Goal: Task Accomplishment & Management: Complete application form

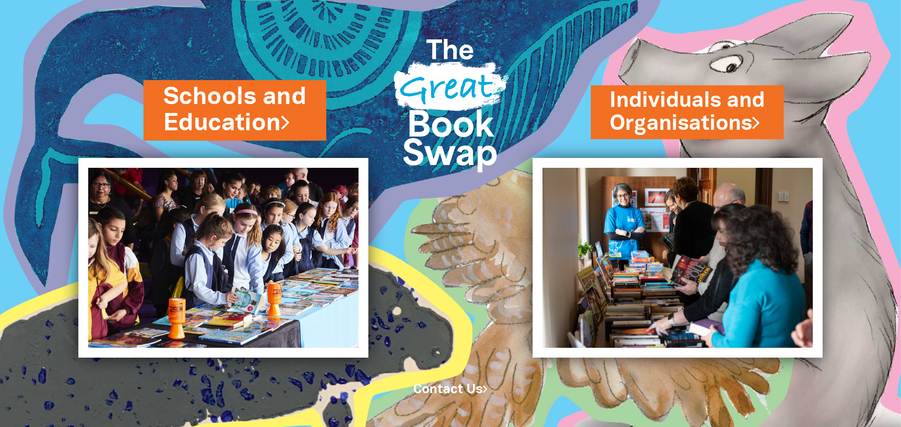
click at [228, 99] on link "Schools and Education" at bounding box center [235, 110] width 144 height 59
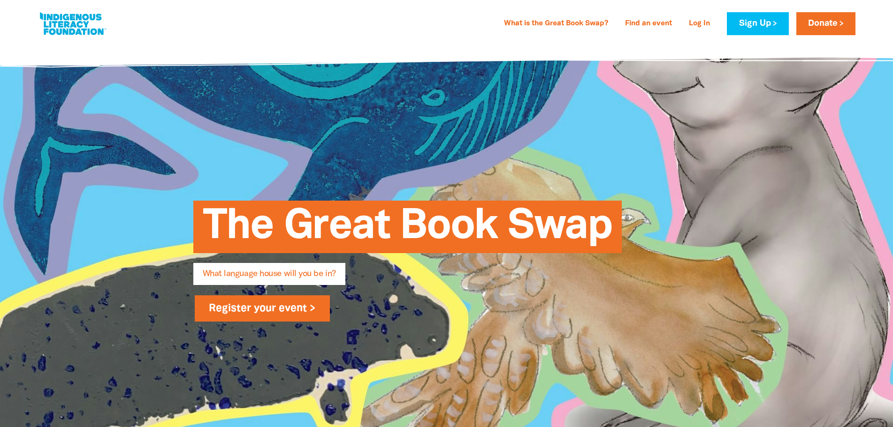
type input "[EMAIL_ADDRESS][DOMAIN_NAME]"
click at [289, 308] on link "Register your event >" at bounding box center [263, 308] width 136 height 26
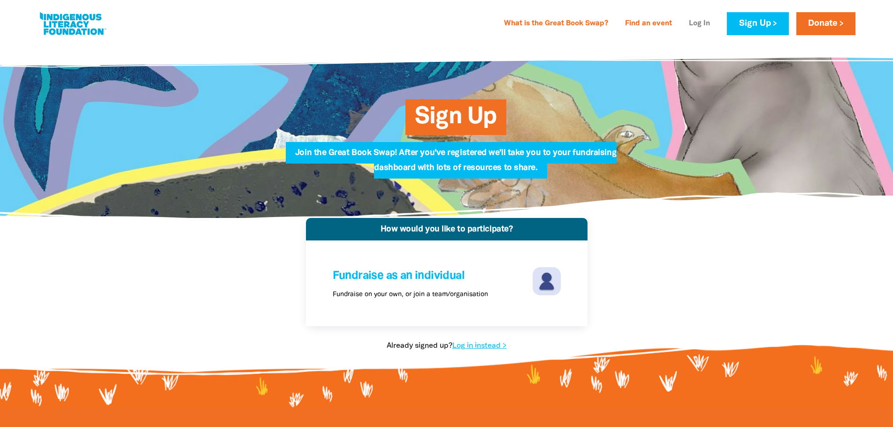
click at [697, 19] on link "Log In" at bounding box center [699, 23] width 32 height 15
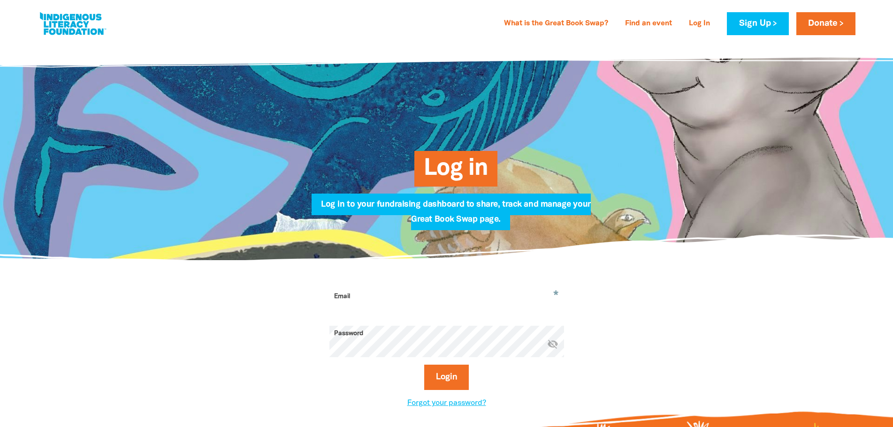
type input "[EMAIL_ADDRESS][DOMAIN_NAME]"
click at [438, 371] on button "Login" at bounding box center [446, 377] width 45 height 25
select select "high-school"
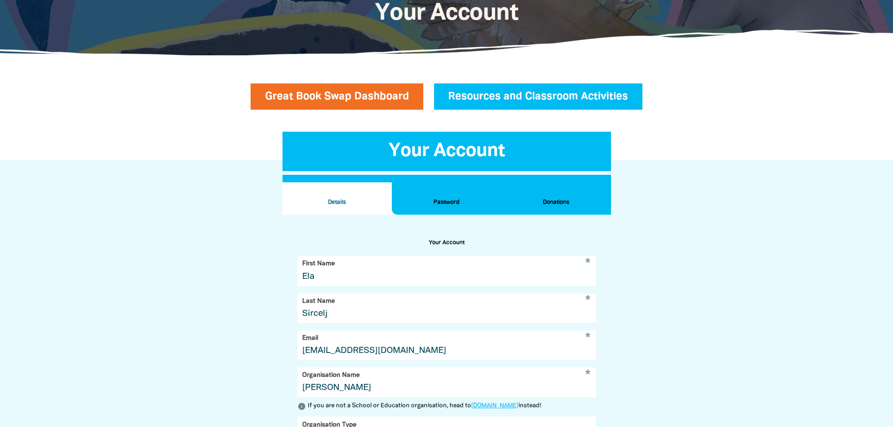
scroll to position [179, 0]
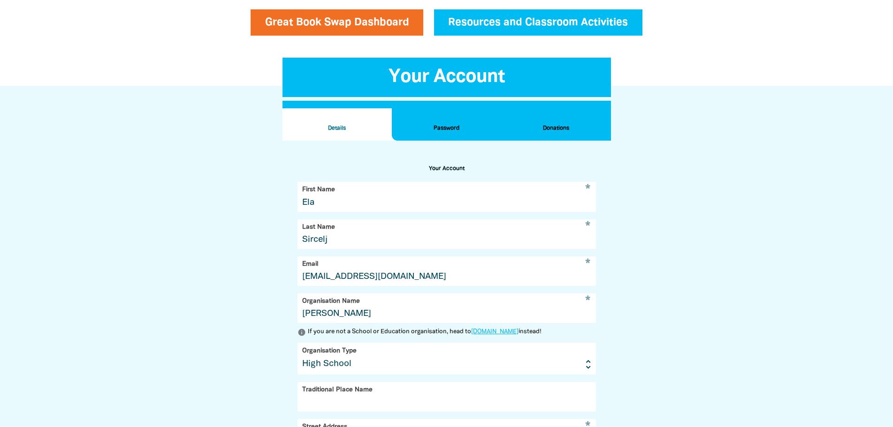
click at [533, 125] on h2 "Donations" at bounding box center [555, 128] width 94 height 10
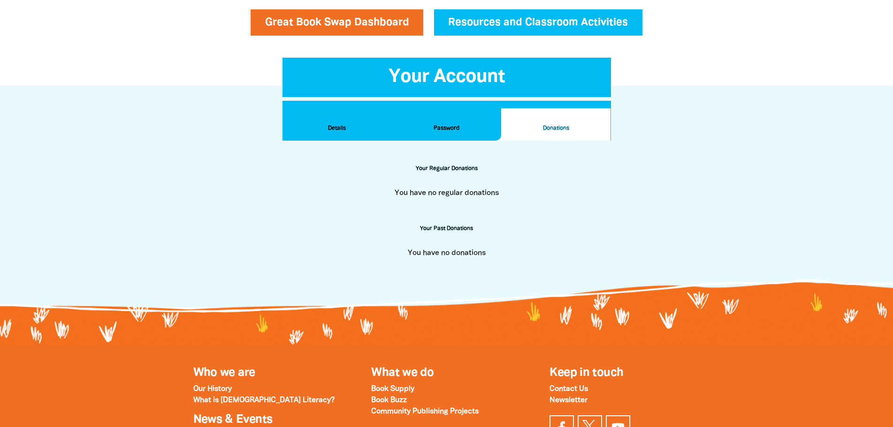
click at [482, 125] on h2 "Password" at bounding box center [446, 128] width 94 height 10
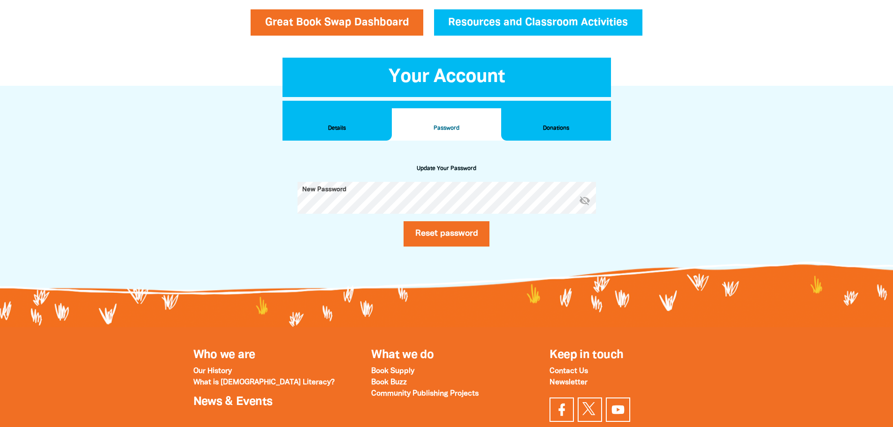
click at [344, 126] on h2 "Details" at bounding box center [337, 128] width 94 height 10
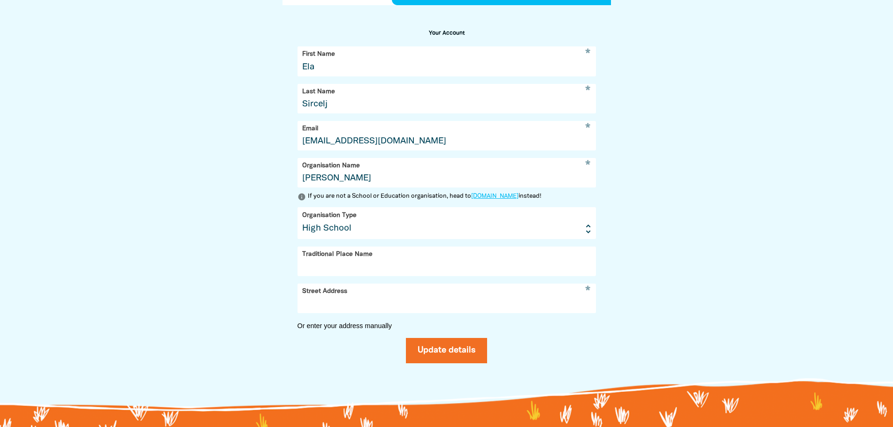
scroll to position [320, 0]
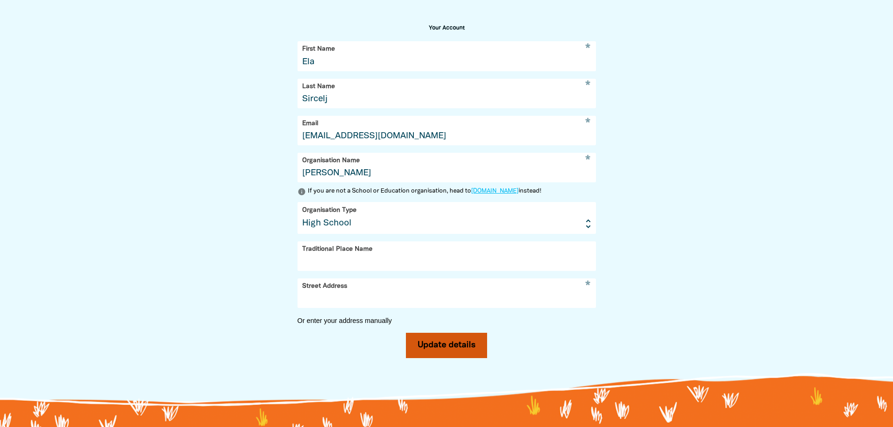
click at [473, 358] on button "Update details" at bounding box center [446, 345] width 81 height 25
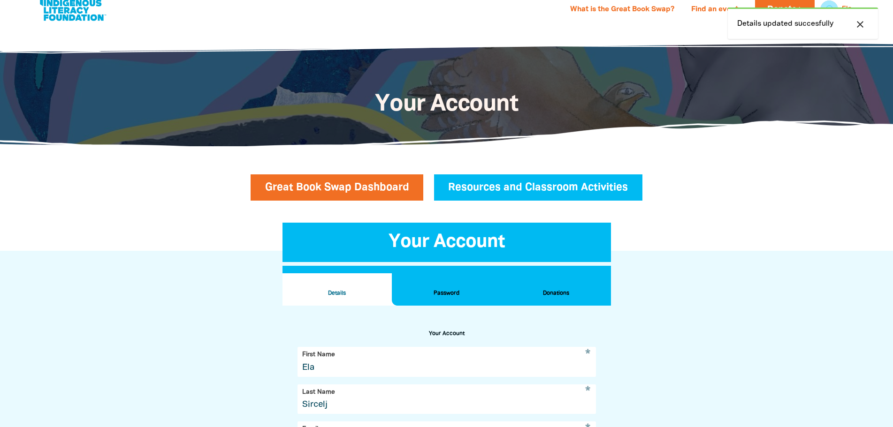
scroll to position [0, 0]
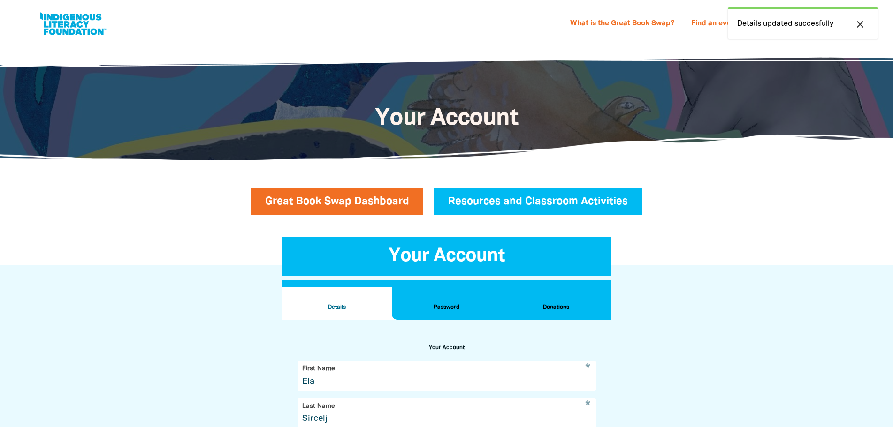
click at [859, 19] on icon "close" at bounding box center [859, 24] width 11 height 11
click at [66, 35] on link at bounding box center [73, 23] width 70 height 29
select select "high-school"
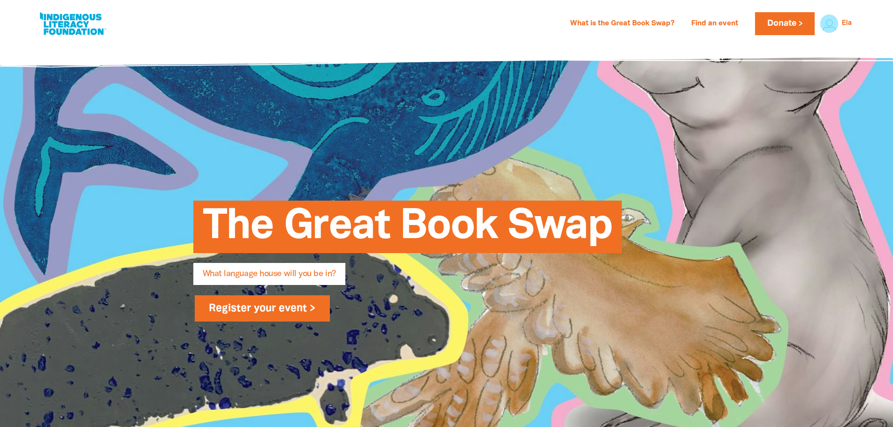
click at [222, 308] on link "Register your event >" at bounding box center [263, 308] width 136 height 26
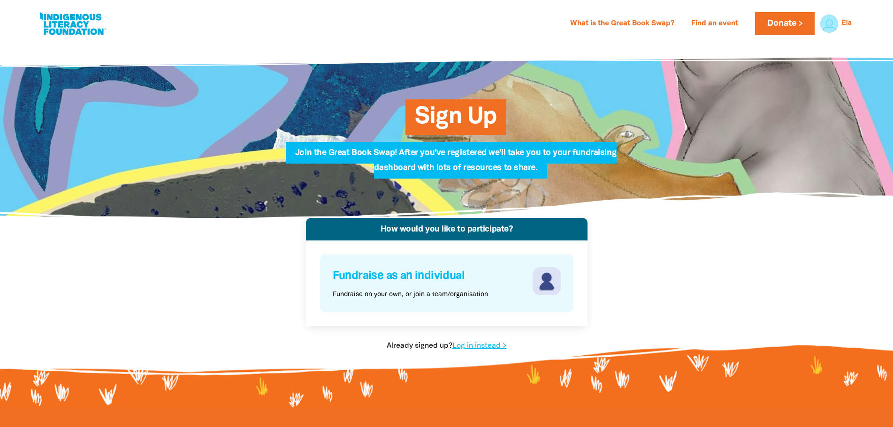
click at [437, 281] on h4 "Fundraise as an individual" at bounding box center [431, 276] width 197 height 18
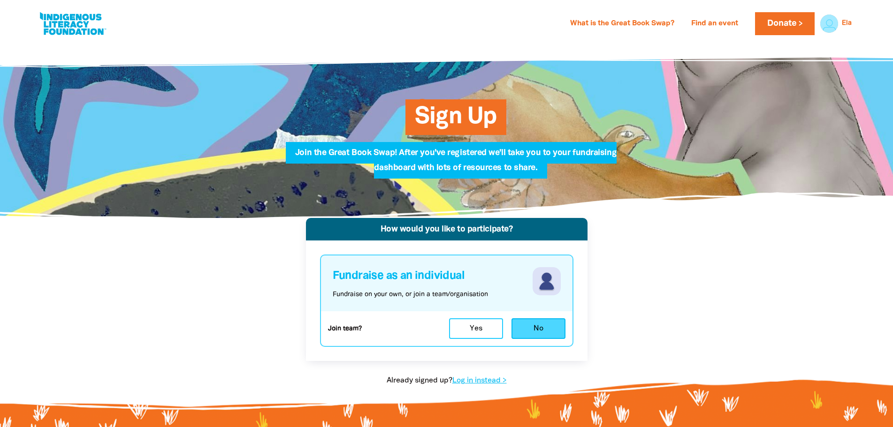
click at [536, 331] on button "No" at bounding box center [538, 328] width 54 height 21
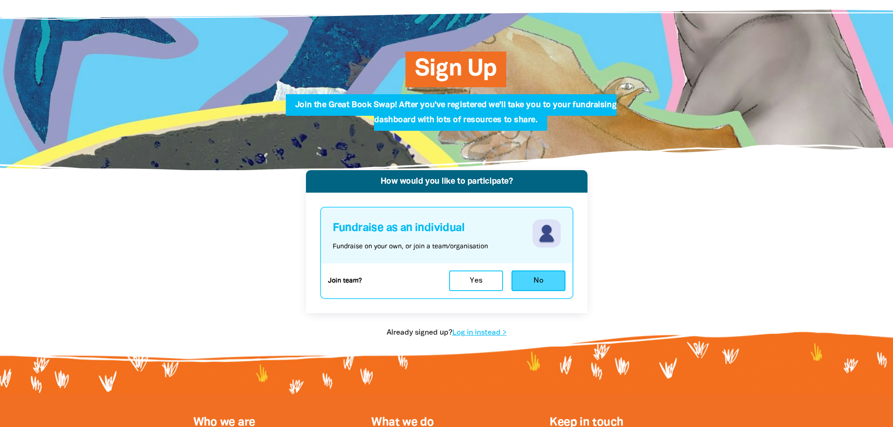
select select "high-school"
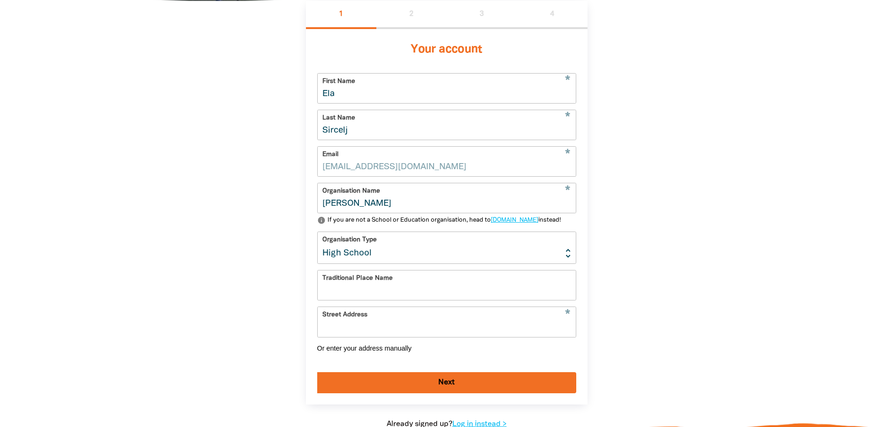
scroll to position [218, 0]
click at [666, 264] on div "1 2 3 4 Your account * First Name Ela * Last Name Sircelj * Email [EMAIL_ADDRES…" at bounding box center [446, 224] width 563 height 448
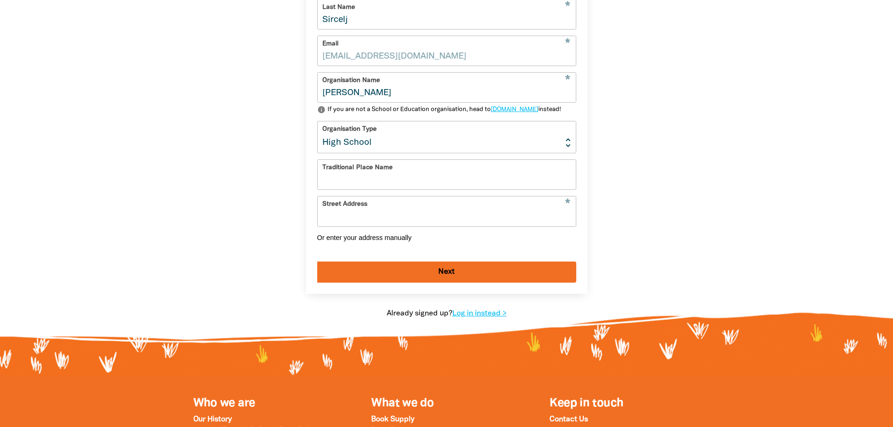
scroll to position [328, 0]
click at [472, 189] on input "Traditional Place Name" at bounding box center [447, 174] width 258 height 30
click at [356, 226] on input "Street Address" at bounding box center [447, 211] width 258 height 30
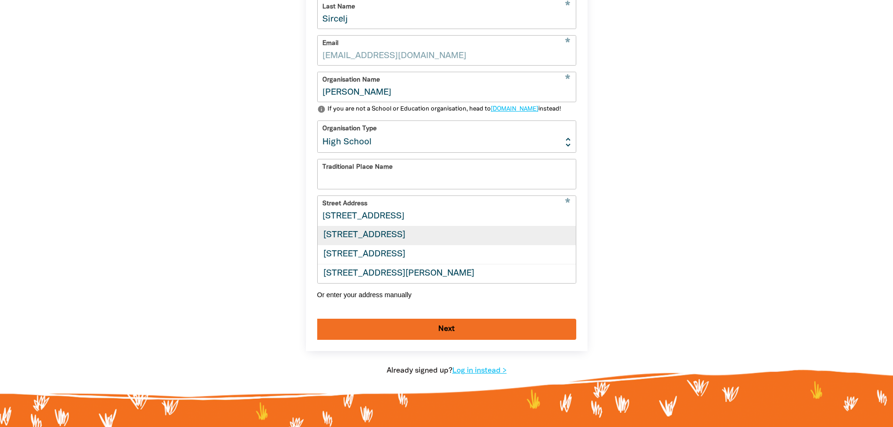
click at [407, 245] on div "[STREET_ADDRESS]" at bounding box center [447, 236] width 258 height 19
type input "[STREET_ADDRESS]"
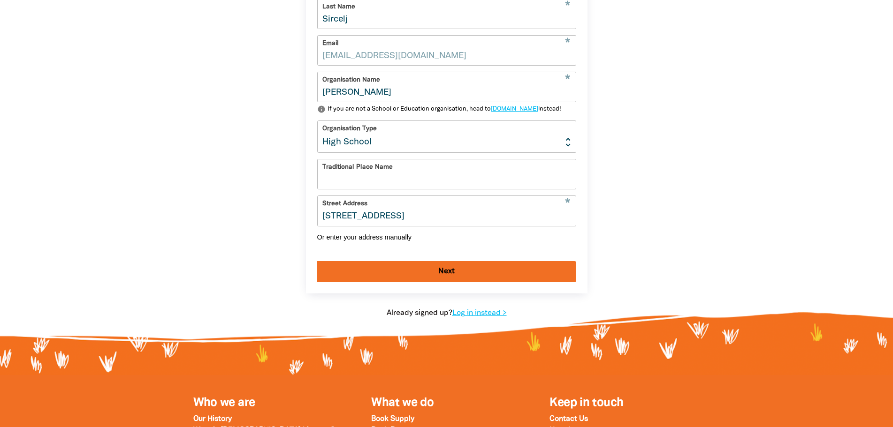
click at [486, 282] on button "Next" at bounding box center [446, 271] width 259 height 21
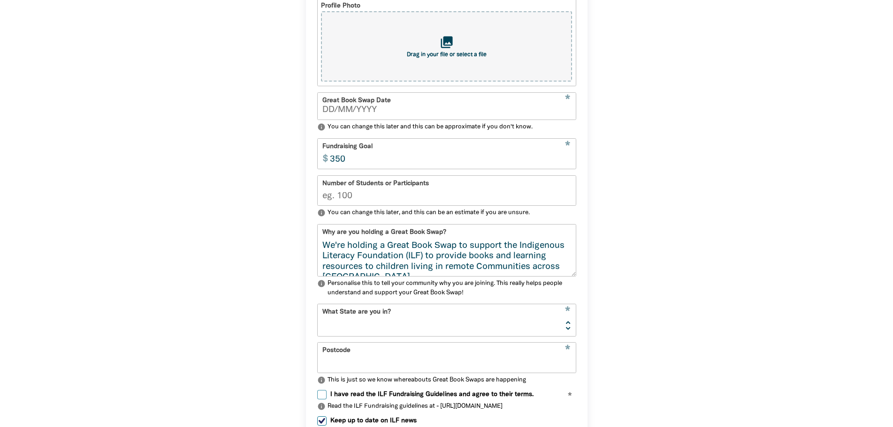
scroll to position [218, 0]
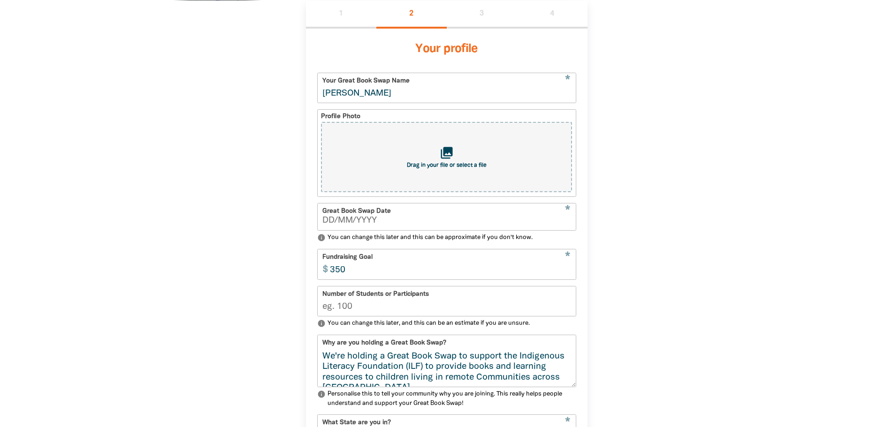
type input "__/__/____"
click at [522, 222] on input "__/__/____" at bounding box center [446, 221] width 249 height 8
click at [323, 216] on div "Great Book Swap Date * This field is required warning" at bounding box center [446, 217] width 259 height 28
click at [324, 221] on input "__/__/____" at bounding box center [446, 221] width 249 height 8
click at [325, 223] on input "__/__/____" at bounding box center [446, 221] width 249 height 8
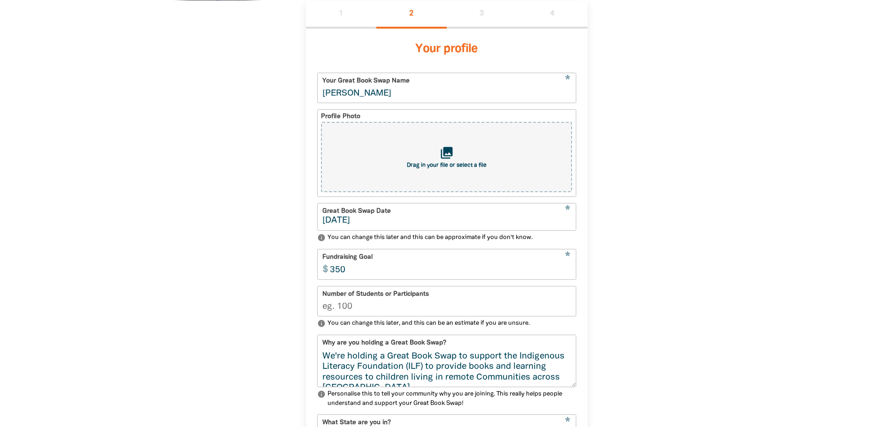
type input "[DATE]"
click at [433, 311] on input "Number of Students or Participants" at bounding box center [447, 302] width 258 height 30
click at [359, 313] on input "Number of Students or Participants" at bounding box center [447, 302] width 258 height 30
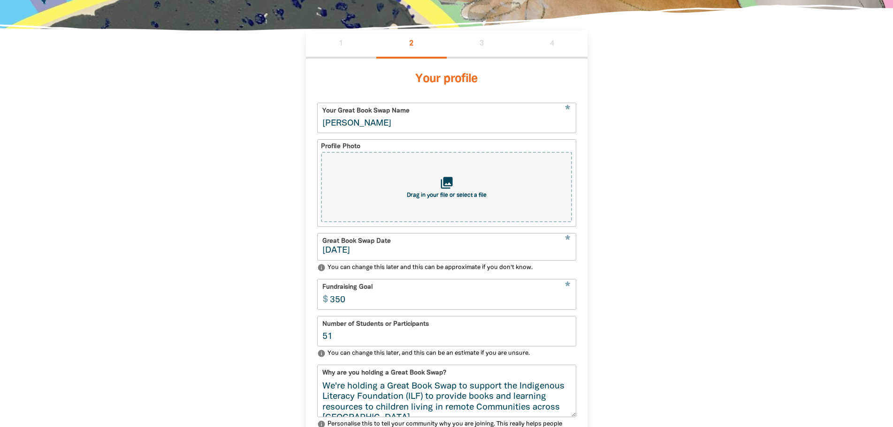
scroll to position [171, 0]
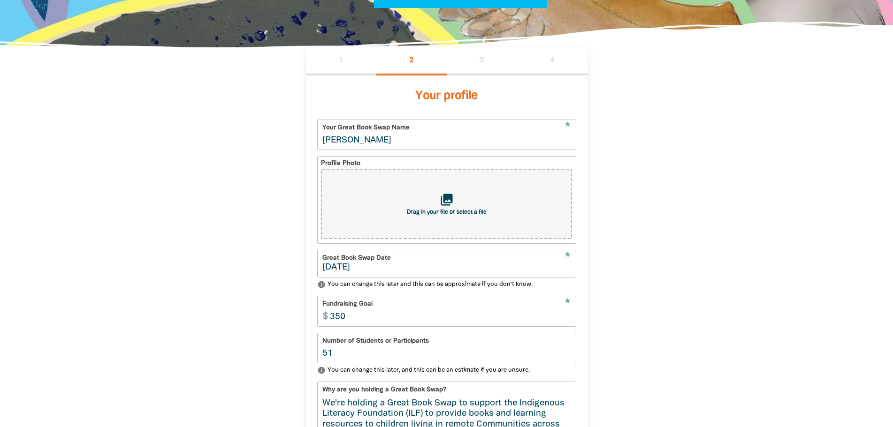
click at [246, 287] on div "1 2 3 4 Your profile * Your Great Book Swap Name [PERSON_NAME] Profile Photo co…" at bounding box center [446, 362] width 563 height 631
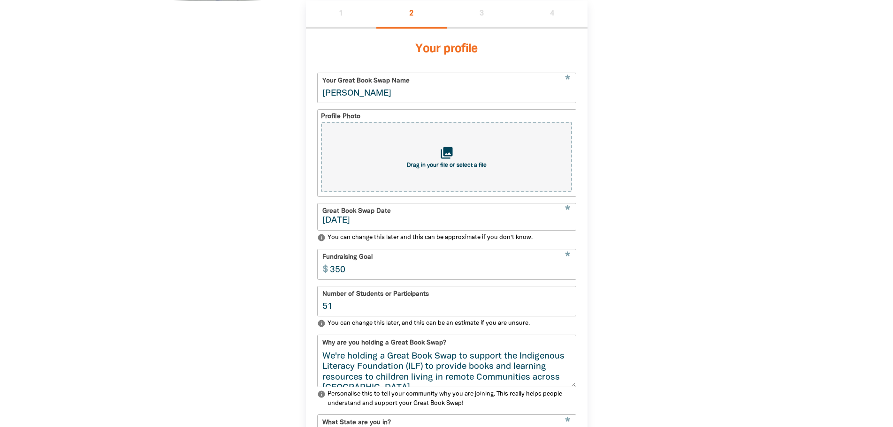
scroll to position [117, 0]
click at [484, 307] on input "51" at bounding box center [447, 302] width 258 height 30
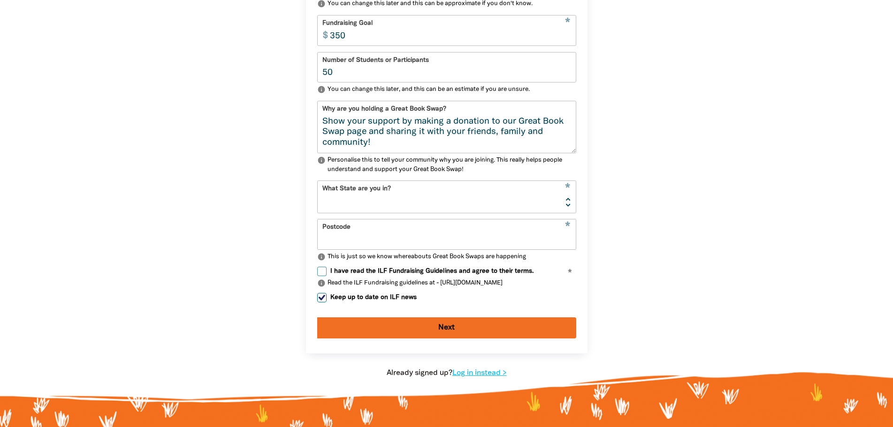
scroll to position [452, 0]
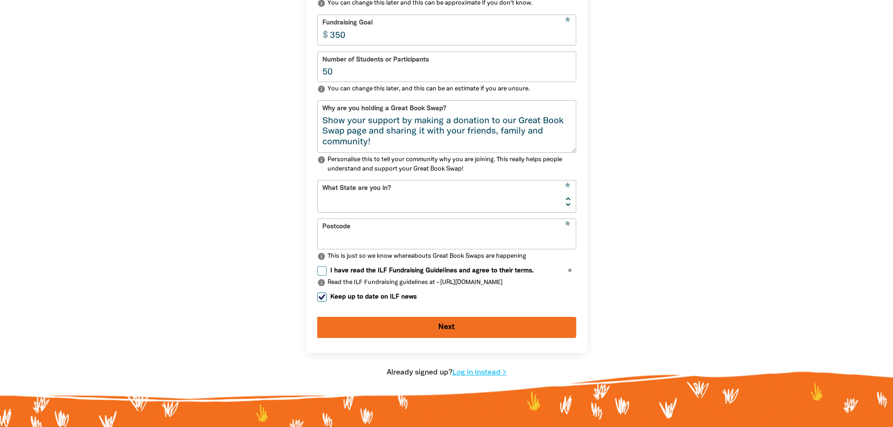
type input "50"
click at [396, 237] on input "Postcode" at bounding box center [447, 234] width 258 height 30
type input "2061"
select select "[GEOGRAPHIC_DATA]"
type input "2061"
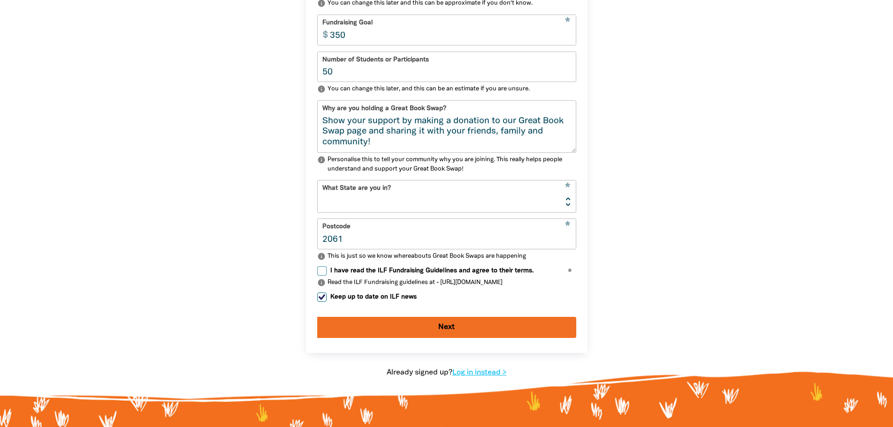
click at [644, 198] on div "1 2 3 4 Your profile * Your Great Book Swap Name [PERSON_NAME] Profile Photo co…" at bounding box center [446, 81] width 563 height 631
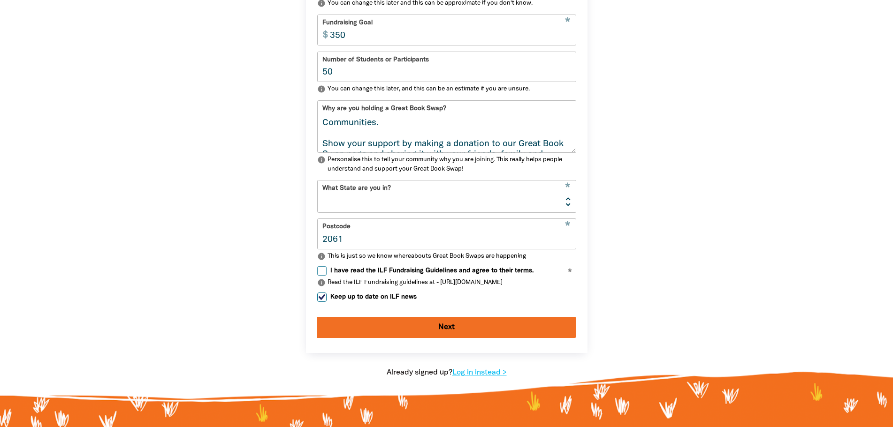
click at [418, 136] on textarea "We're holding a Great Book Swap to support the Indigenous Literacy Foundation (…" at bounding box center [447, 134] width 258 height 35
type textarea "We're holding a Great Book Swap to support the Indigenous Literacy Foundation (…"
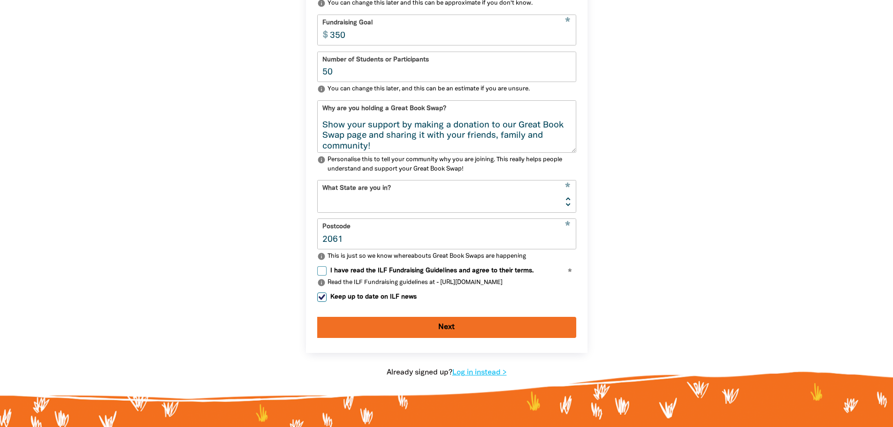
click at [318, 302] on input "Keep up to date on ILF news" at bounding box center [321, 297] width 9 height 9
checkbox input "false"
click at [315, 272] on div "Your profile * Your Great Book Swap Name [PERSON_NAME] Profile Photo collection…" at bounding box center [446, 73] width 281 height 559
click at [320, 276] on input "I have read the ILF Fundraising Guidelines and agree to their terms." at bounding box center [321, 270] width 9 height 9
checkbox input "true"
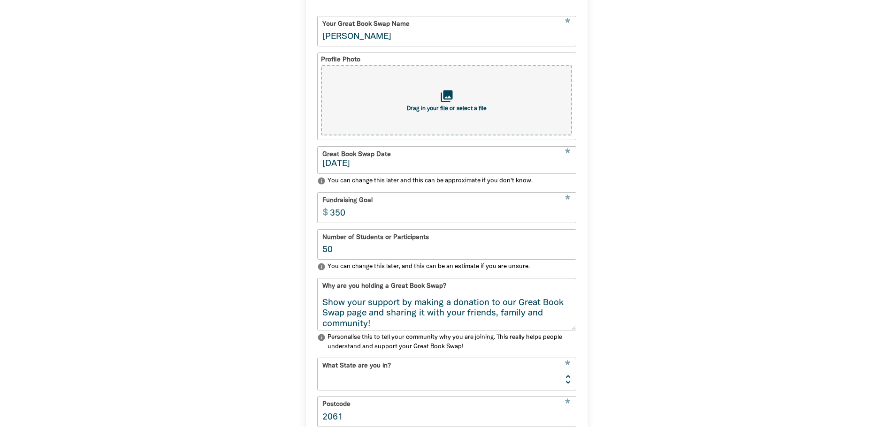
scroll to position [265, 0]
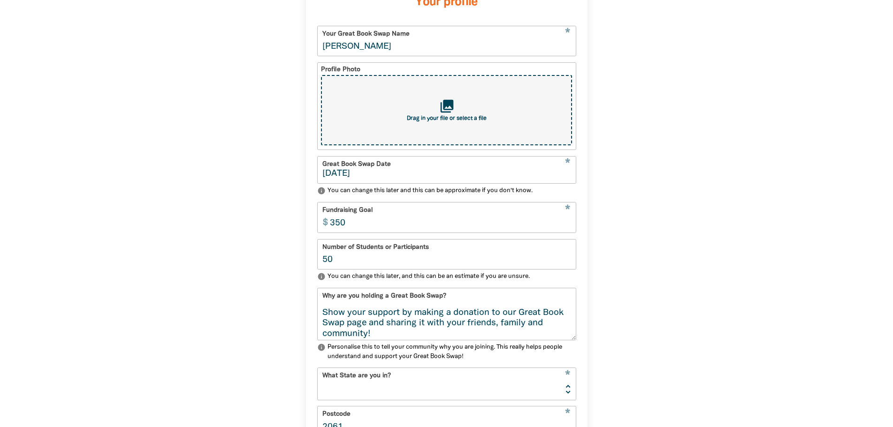
click at [437, 129] on div "collections Drag in your file or select a file" at bounding box center [446, 110] width 250 height 70
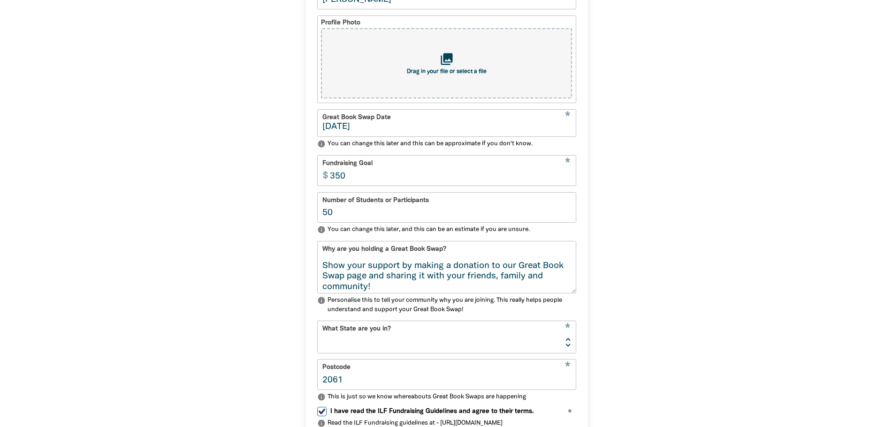
scroll to position [0, 0]
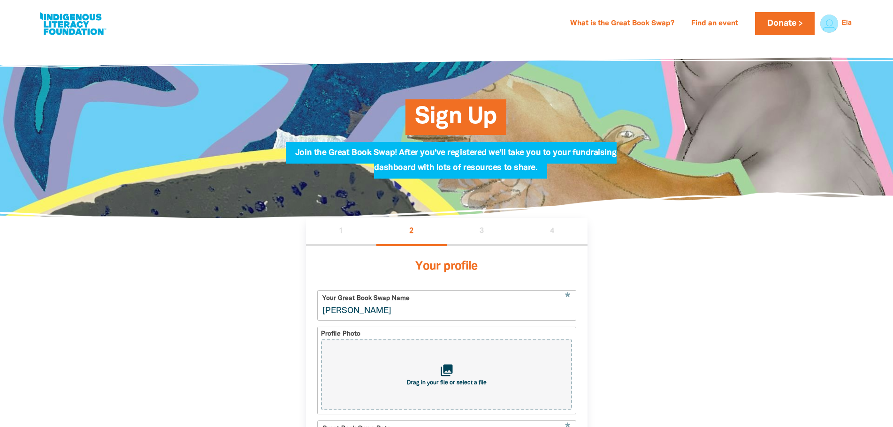
drag, startPoint x: 793, startPoint y: 293, endPoint x: 748, endPoint y: 289, distance: 45.7
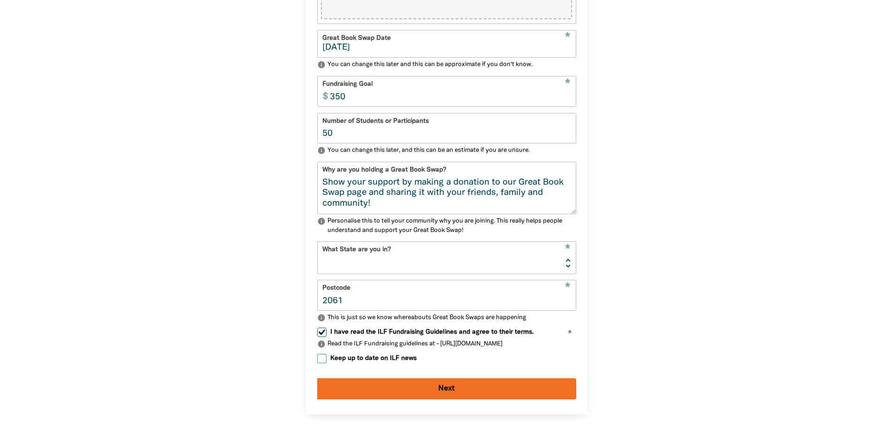
scroll to position [516, 0]
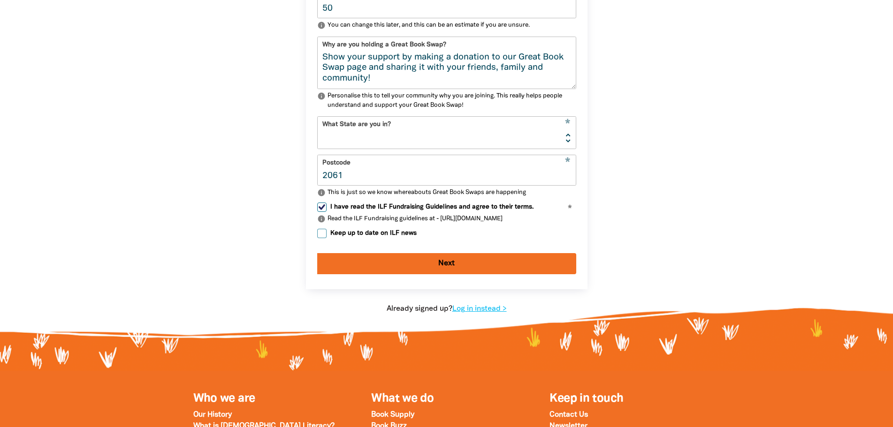
click at [492, 274] on button "Next" at bounding box center [446, 263] width 259 height 21
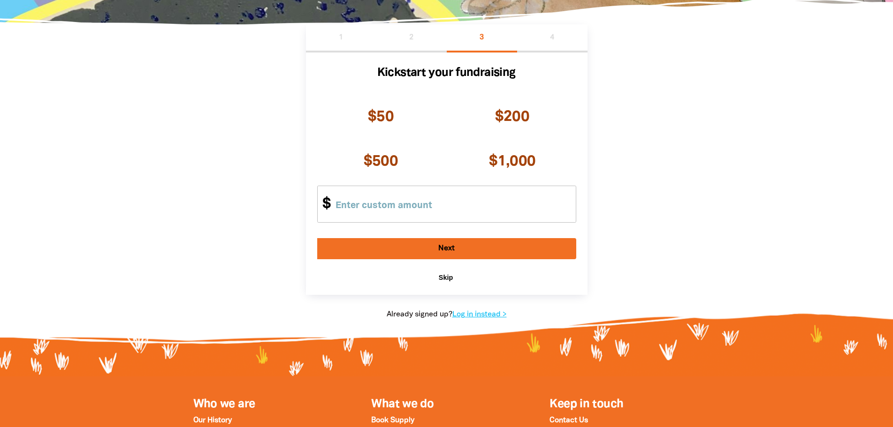
scroll to position [140, 0]
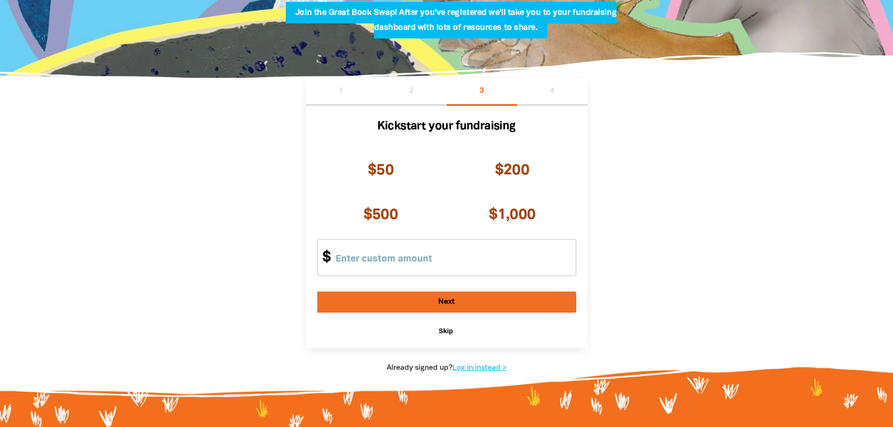
click at [439, 333] on span "Skip" at bounding box center [446, 331] width 14 height 8
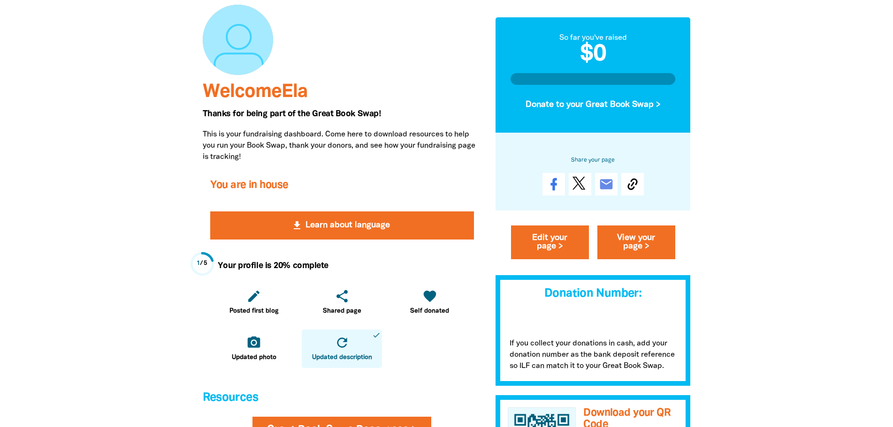
scroll to position [141, 0]
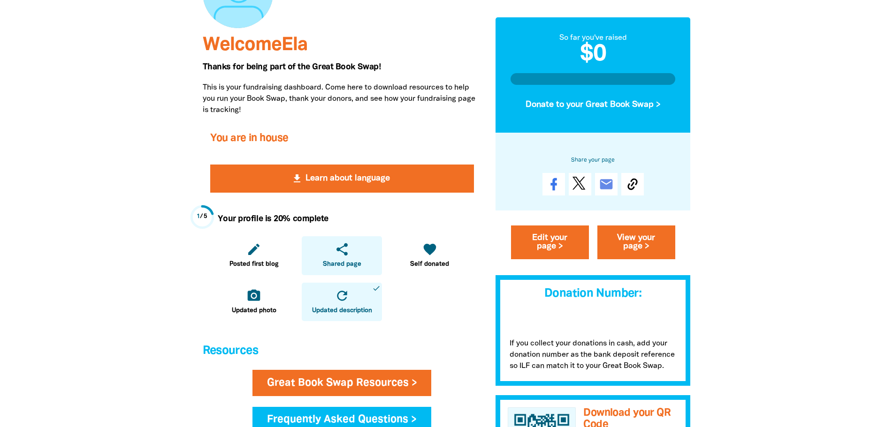
click at [351, 249] on link "share Shared page" at bounding box center [342, 255] width 80 height 39
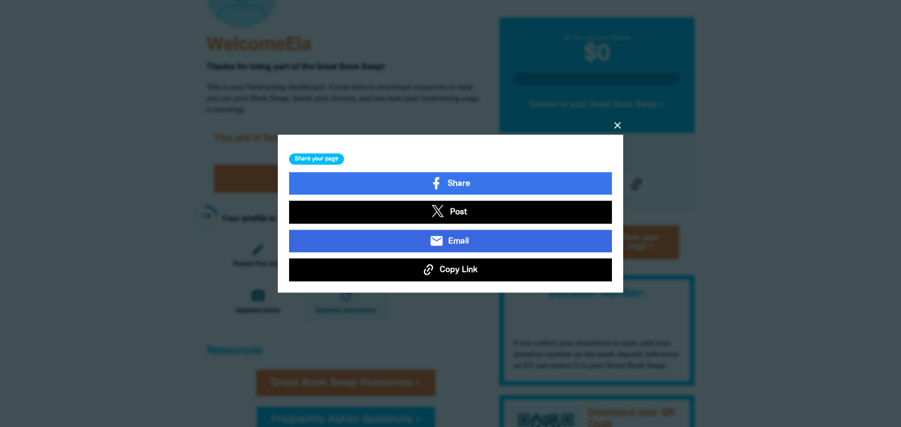
click at [384, 230] on link "email Email" at bounding box center [450, 241] width 323 height 23
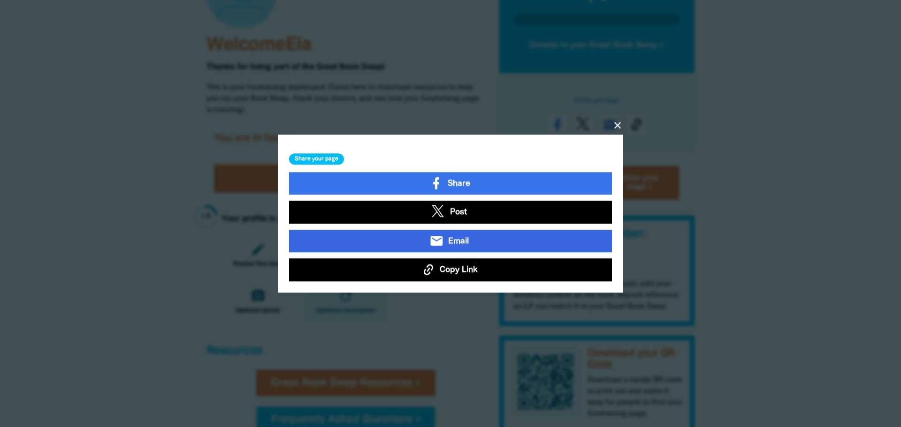
click at [458, 238] on span "Email" at bounding box center [458, 241] width 21 height 12
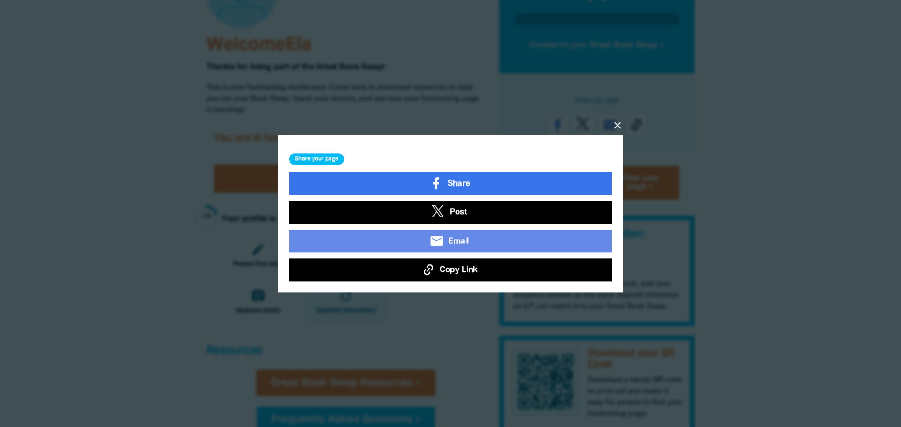
click at [620, 120] on icon "close" at bounding box center [617, 125] width 11 height 11
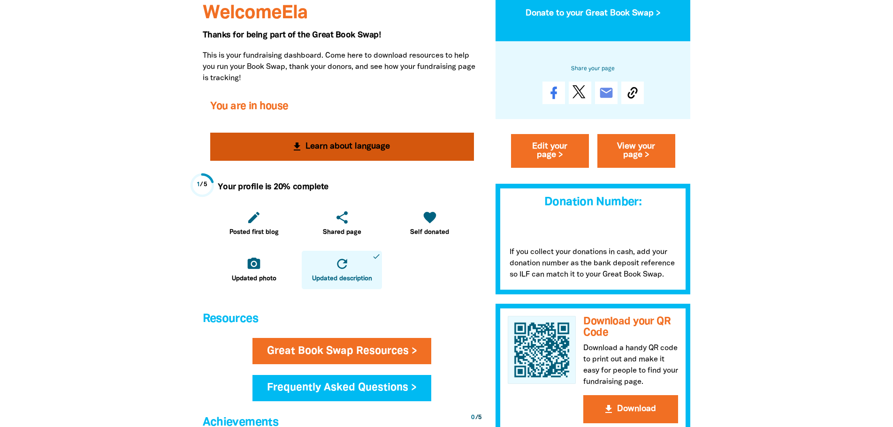
scroll to position [188, 0]
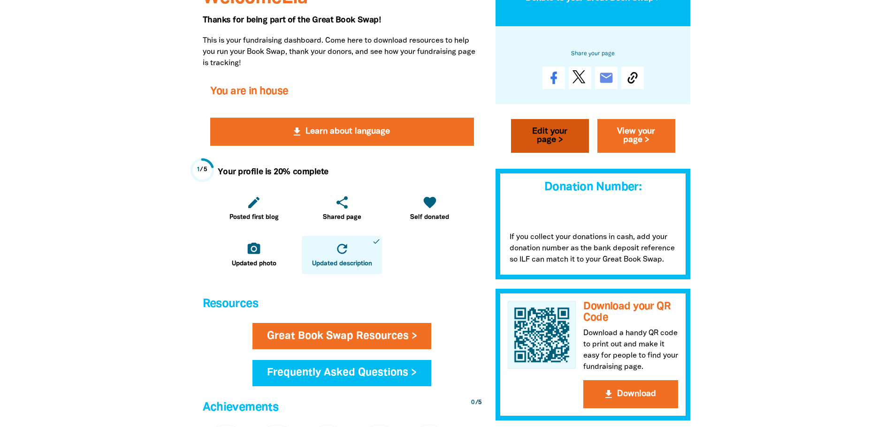
click at [531, 141] on link "Edit your page >" at bounding box center [550, 136] width 78 height 34
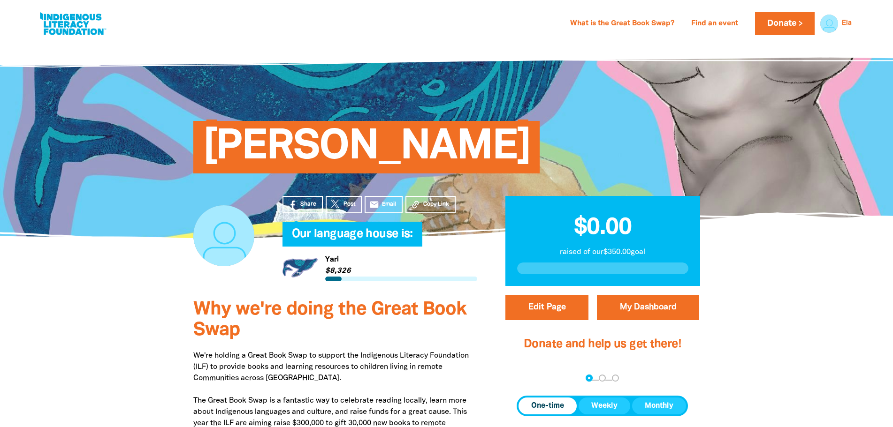
select select "[GEOGRAPHIC_DATA]"
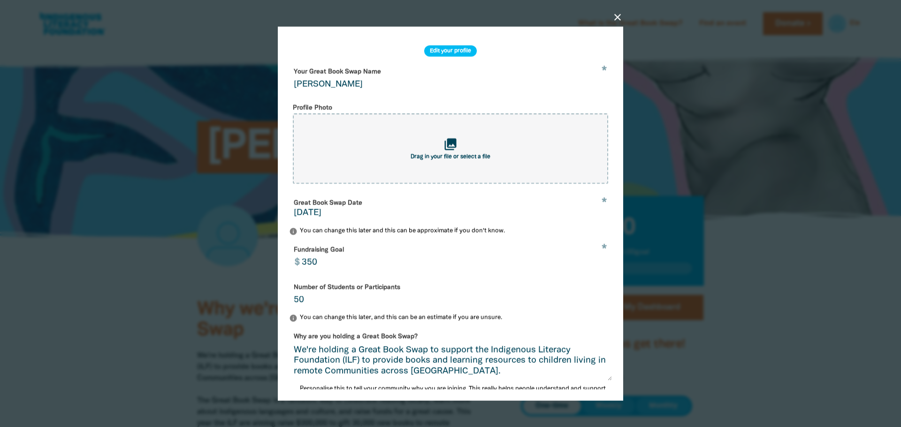
click at [458, 53] on h2 "Edit your profile" at bounding box center [450, 50] width 53 height 11
click at [437, 52] on h2 "Edit your profile" at bounding box center [450, 50] width 53 height 11
click at [620, 14] on icon "close" at bounding box center [617, 16] width 11 height 11
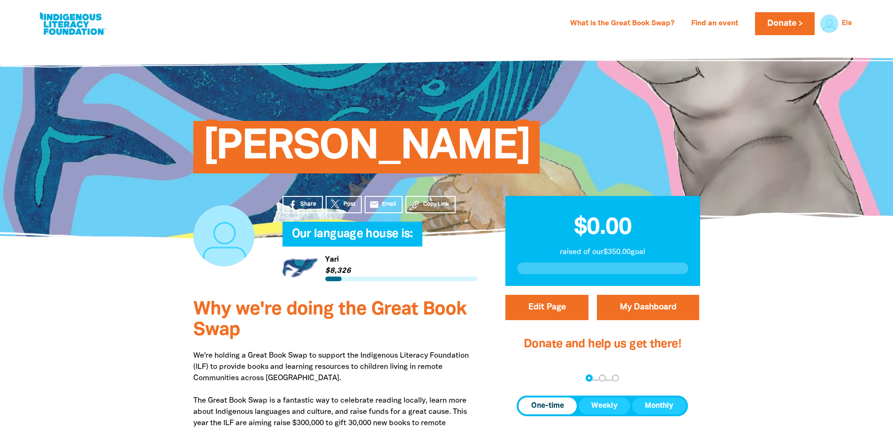
click at [361, 146] on span "[PERSON_NAME]" at bounding box center [367, 150] width 328 height 45
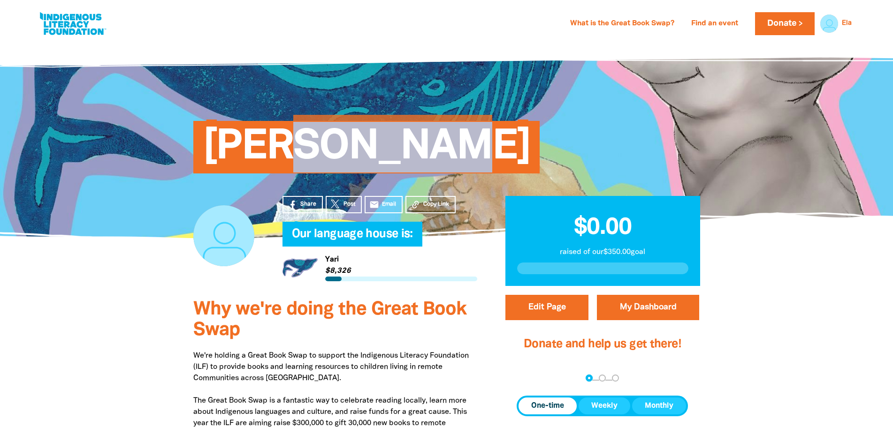
click at [361, 146] on span "[PERSON_NAME]" at bounding box center [367, 150] width 328 height 45
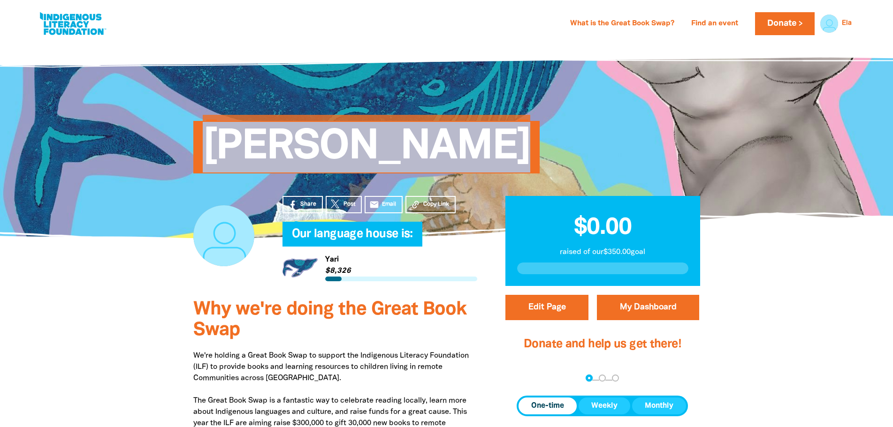
click at [361, 146] on span "[PERSON_NAME]" at bounding box center [367, 150] width 328 height 45
click at [365, 147] on span "[PERSON_NAME]" at bounding box center [367, 150] width 328 height 45
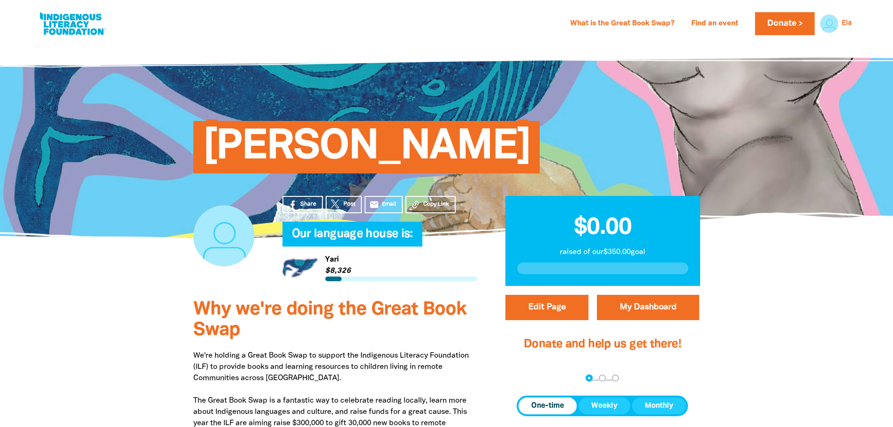
click at [514, 139] on h1 "[PERSON_NAME]" at bounding box center [456, 147] width 507 height 51
click at [843, 20] on link "Ela" at bounding box center [846, 23] width 10 height 7
click at [836, 21] on div at bounding box center [826, 23] width 23 height 23
click at [538, 313] on button "Edit Page" at bounding box center [546, 307] width 83 height 25
select select "[GEOGRAPHIC_DATA]"
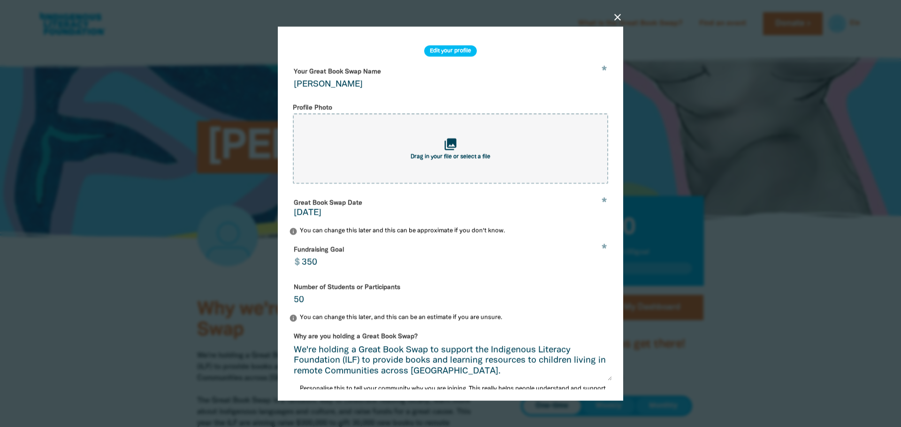
drag, startPoint x: 307, startPoint y: 80, endPoint x: 340, endPoint y: 83, distance: 32.5
click at [340, 83] on input "[PERSON_NAME]" at bounding box center [450, 79] width 323 height 30
type input "E"
type input "[PERSON_NAME] Great Book Swap 2025!"
click at [341, 98] on form "* Your Great Book Swap Name [PERSON_NAME] Great Book Swap 2025! Profile Photo c…" at bounding box center [450, 315] width 323 height 502
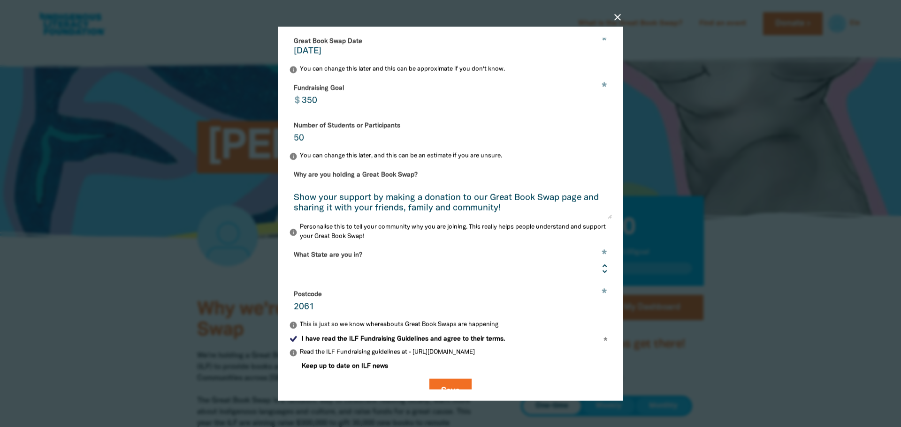
scroll to position [185, 0]
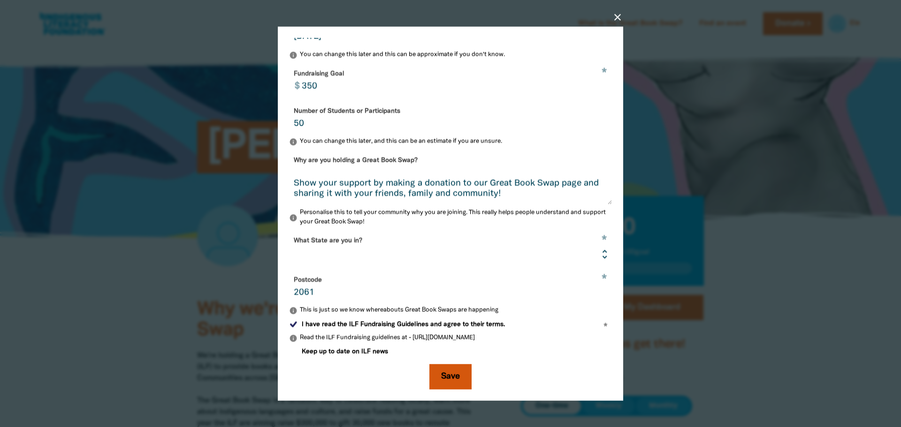
click at [449, 376] on button "Save" at bounding box center [450, 376] width 42 height 25
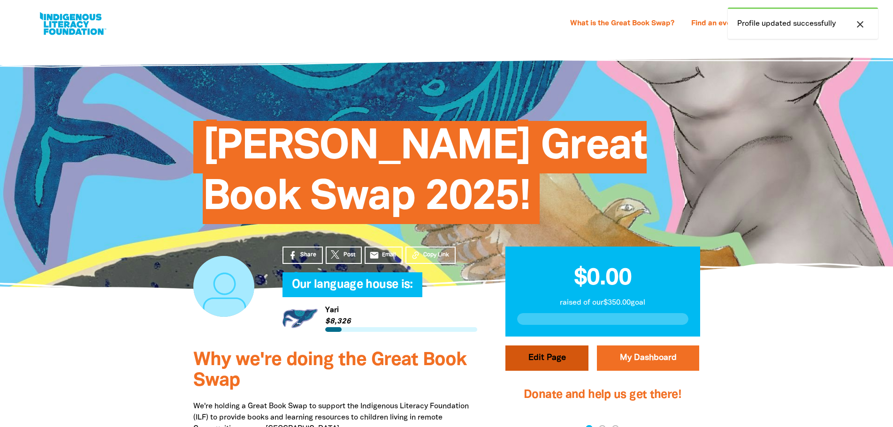
click at [553, 360] on button "Edit Page" at bounding box center [546, 358] width 83 height 25
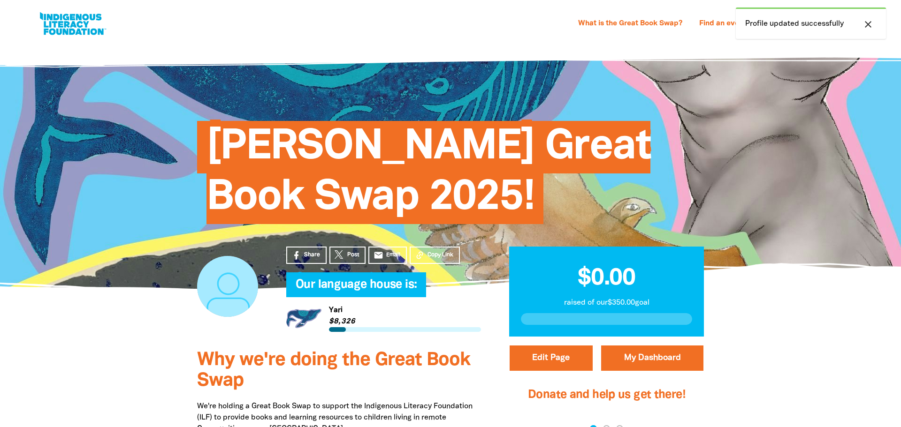
select select "[GEOGRAPHIC_DATA]"
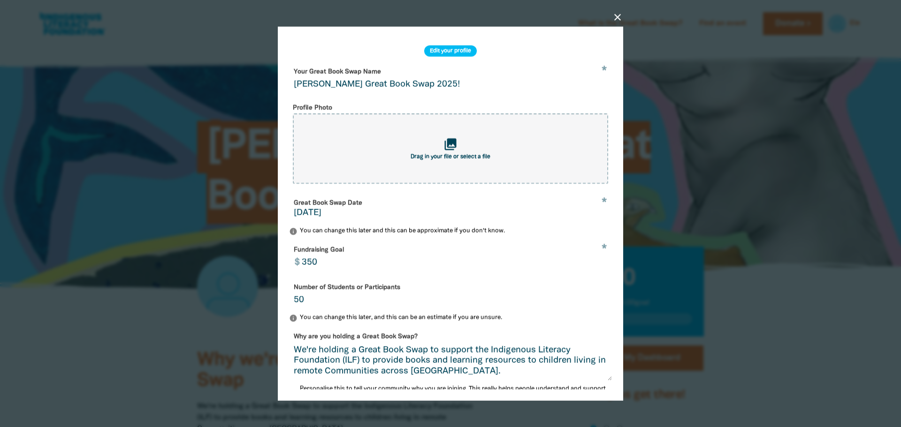
click at [359, 85] on input "[PERSON_NAME] Great Book Swap 2025!" at bounding box center [450, 79] width 323 height 30
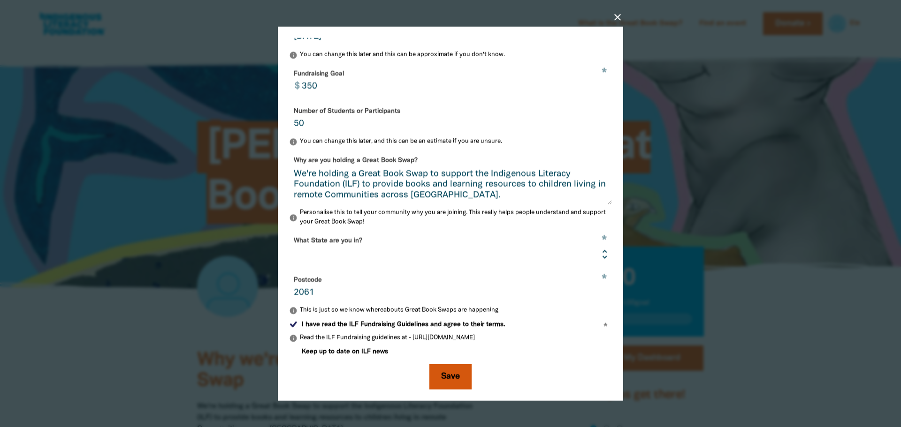
type input "[PERSON_NAME] Great Book Swap 2025!"
click at [458, 376] on button "Save" at bounding box center [450, 376] width 42 height 25
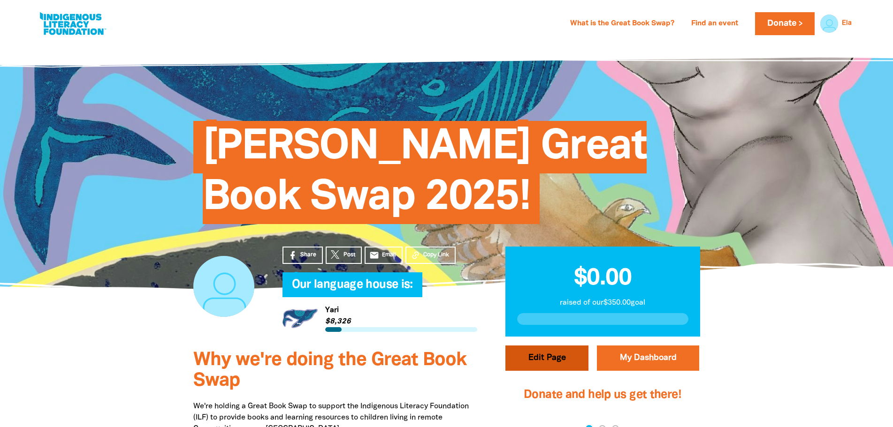
click at [566, 356] on button "Edit Page" at bounding box center [546, 358] width 83 height 25
select select "[GEOGRAPHIC_DATA]"
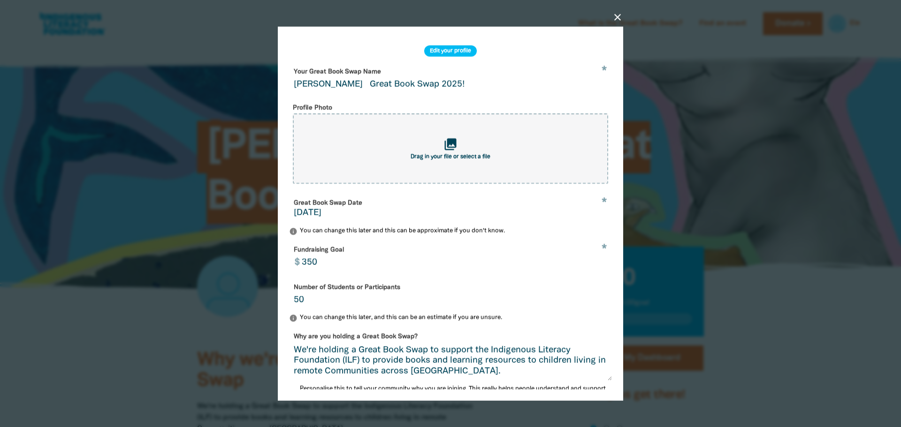
click at [362, 83] on input "[PERSON_NAME] Great Book Swap 2025!" at bounding box center [450, 79] width 323 height 30
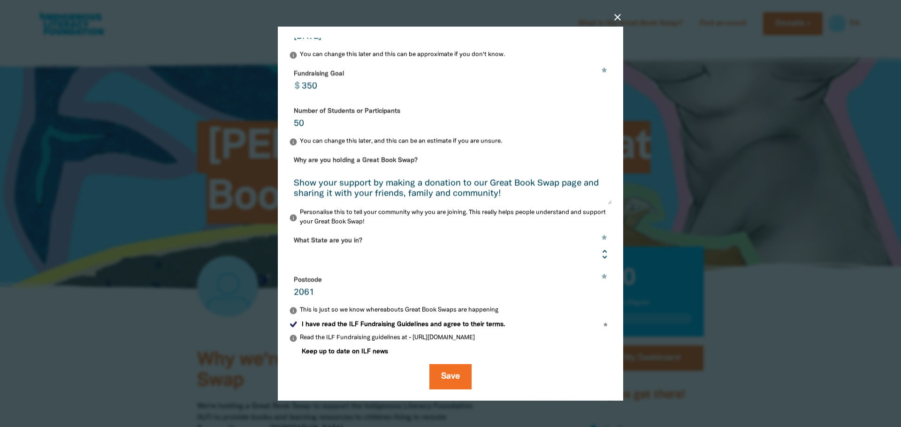
type input "[PERSON_NAME] Great Book Swap 2025!"
click at [447, 364] on form "* Your Great Book Swap Name [PERSON_NAME] Great Book Swap 2025! Profile Photo c…" at bounding box center [450, 138] width 323 height 502
click at [447, 372] on button "Save" at bounding box center [450, 376] width 42 height 25
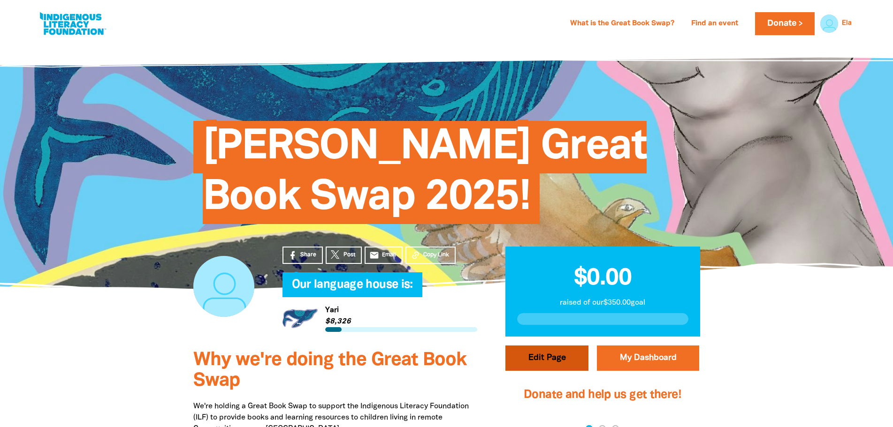
click at [549, 360] on button "Edit Page" at bounding box center [546, 358] width 83 height 25
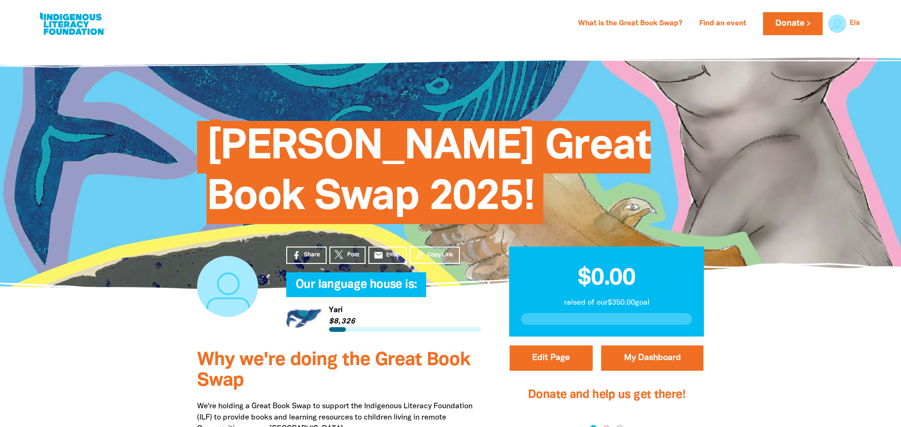
select select "[GEOGRAPHIC_DATA]"
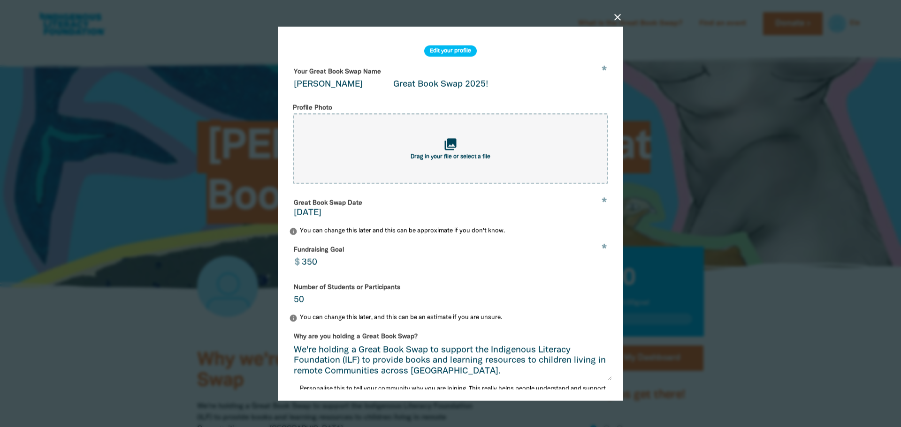
click at [382, 84] on input "[PERSON_NAME] Great Book Swap 2025!" at bounding box center [450, 79] width 323 height 30
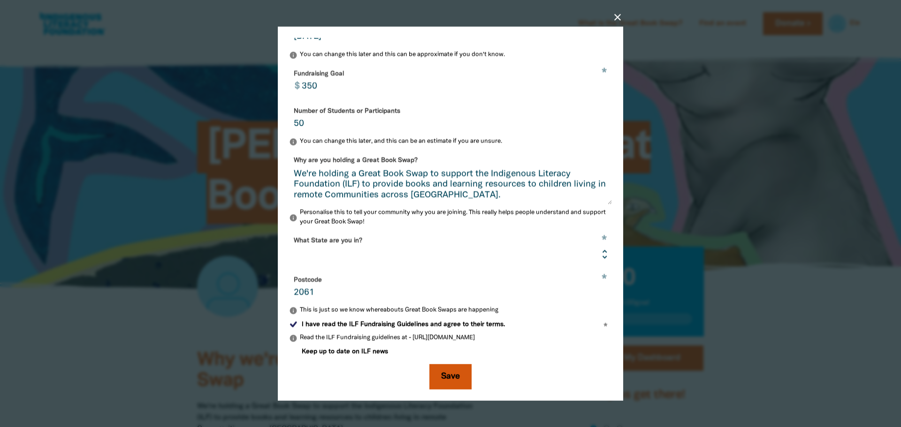
type input "LK Great Book Swap 2025!"
click at [434, 371] on button "Save" at bounding box center [450, 376] width 42 height 25
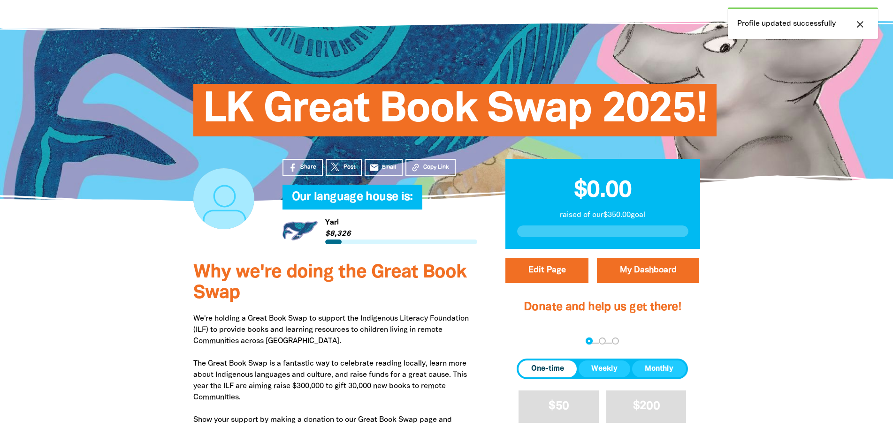
scroll to position [94, 0]
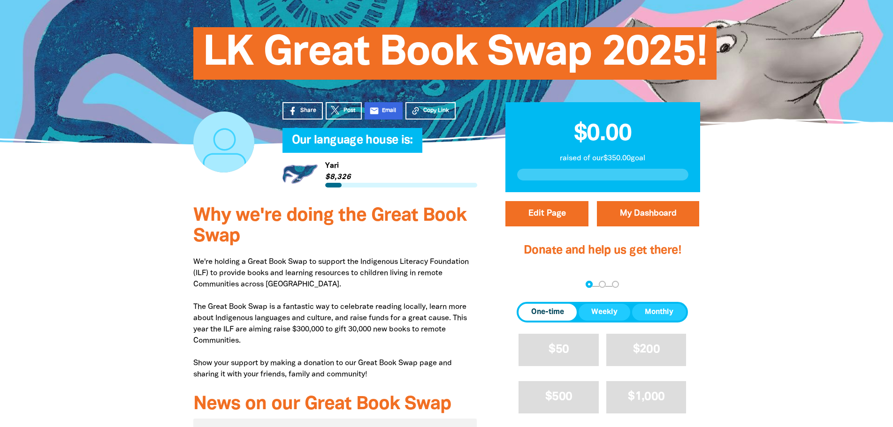
click at [373, 108] on icon "email" at bounding box center [374, 111] width 10 height 10
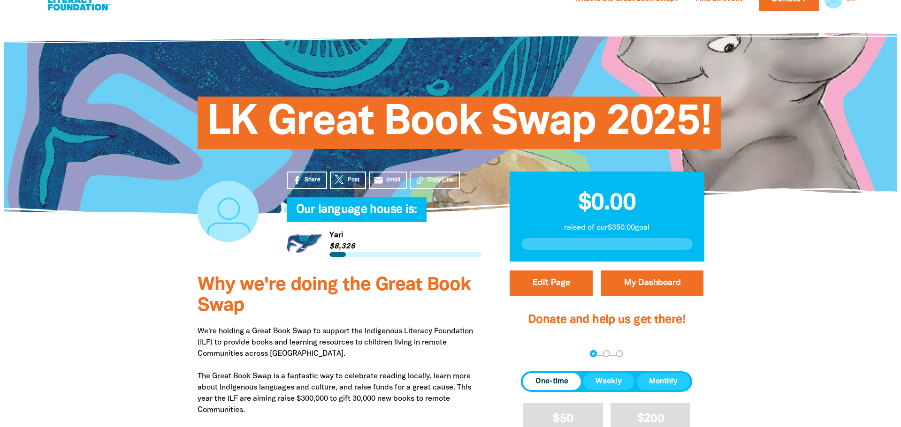
scroll to position [0, 0]
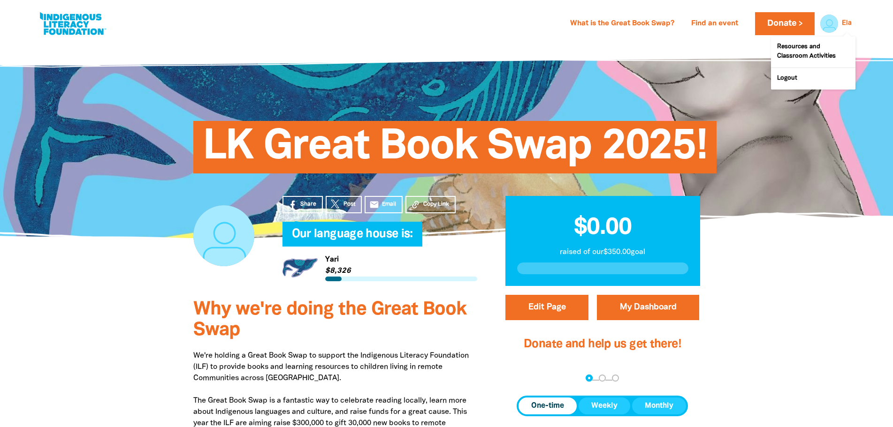
click at [836, 21] on div at bounding box center [826, 23] width 23 height 23
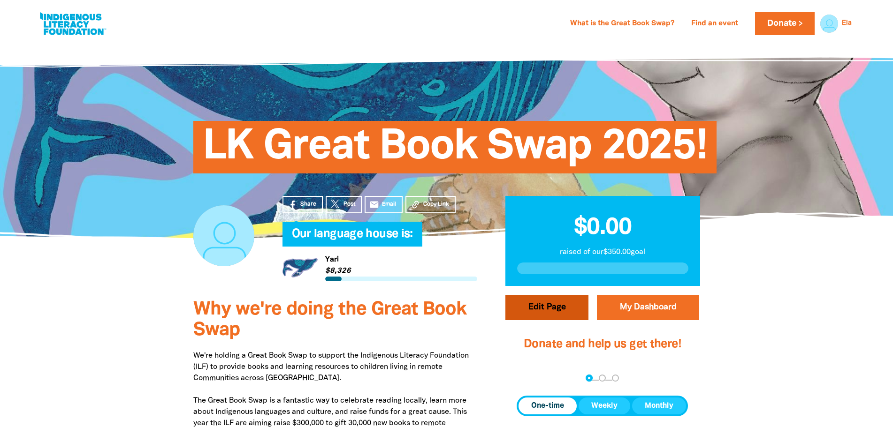
click at [550, 298] on button "Edit Page" at bounding box center [546, 307] width 83 height 25
select select "[GEOGRAPHIC_DATA]"
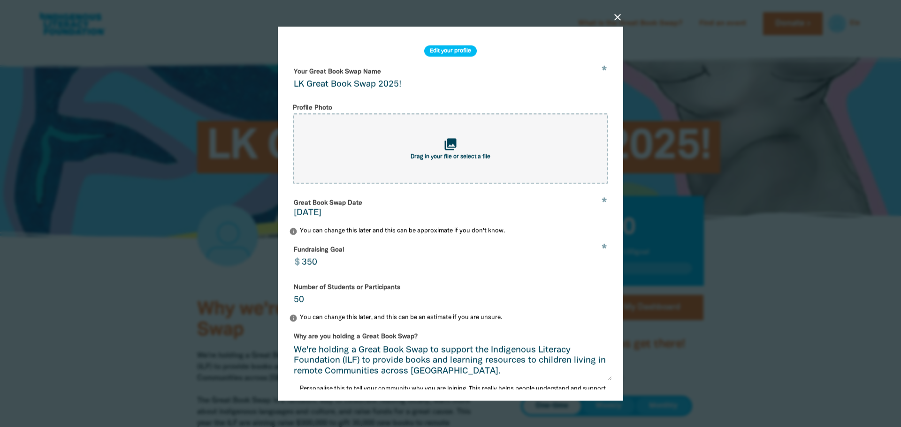
click at [313, 266] on input "350" at bounding box center [453, 257] width 315 height 30
click at [368, 260] on input "500" at bounding box center [453, 257] width 315 height 30
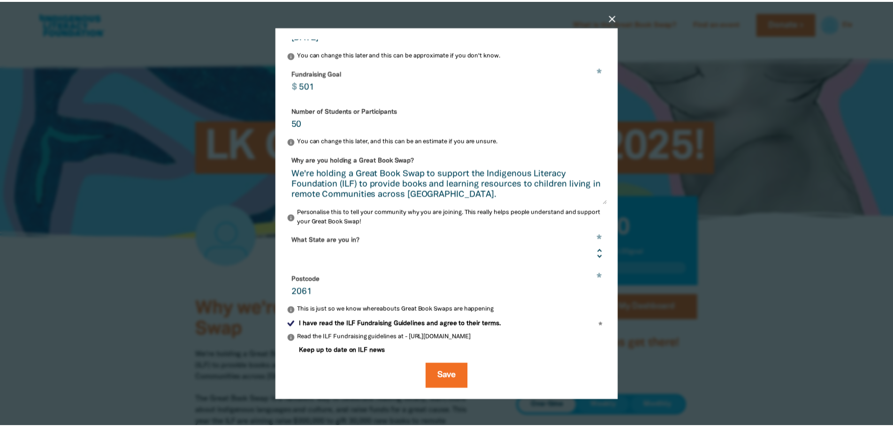
scroll to position [185, 0]
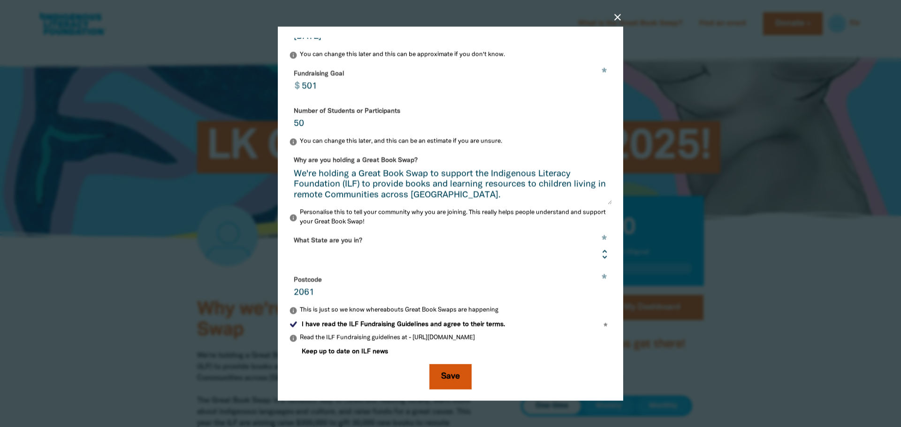
type input "501"
click at [454, 377] on button "Save" at bounding box center [450, 376] width 42 height 25
click at [454, 384] on button "Save" at bounding box center [450, 376] width 42 height 25
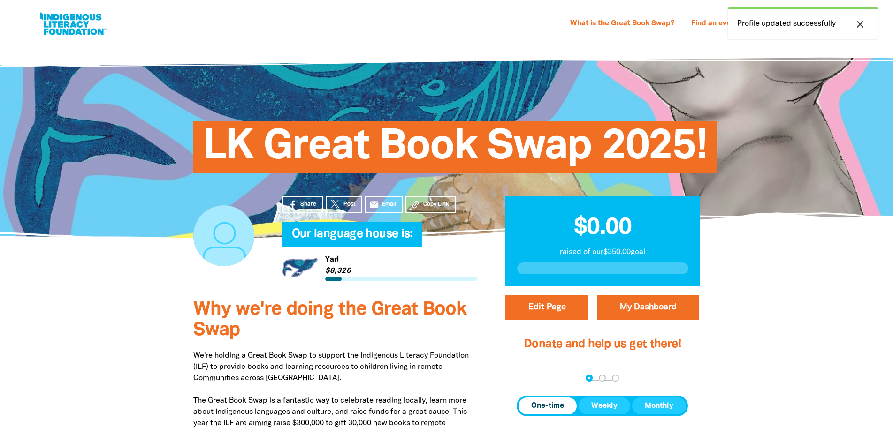
scroll to position [47, 0]
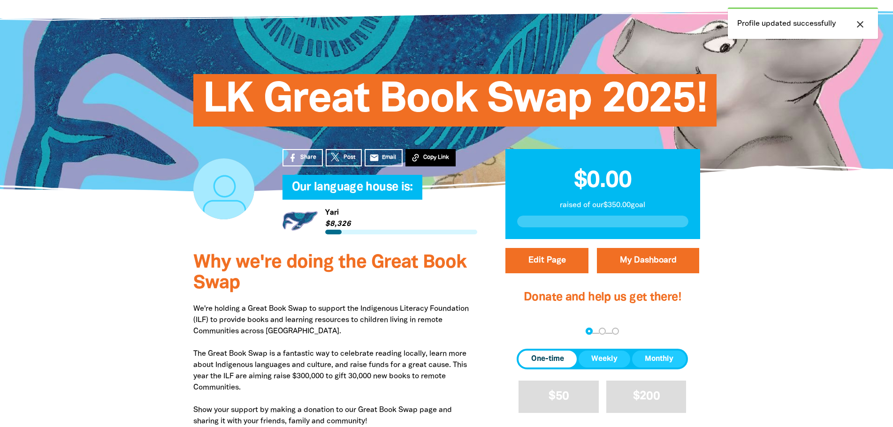
click at [449, 154] on button "Copy Link" at bounding box center [430, 157] width 50 height 17
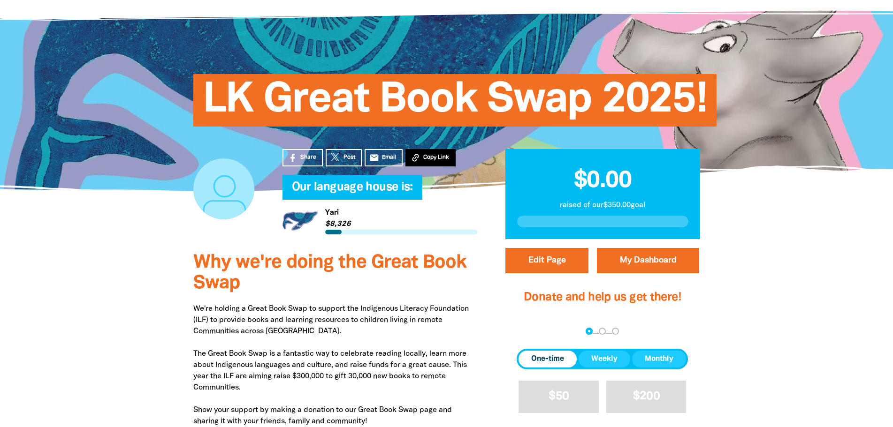
click at [434, 156] on span "Copy Link" at bounding box center [436, 157] width 26 height 8
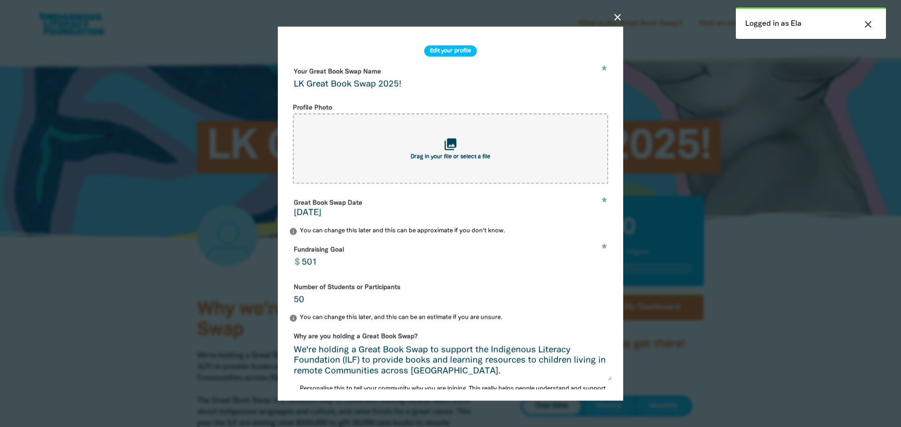
select select "[GEOGRAPHIC_DATA]"
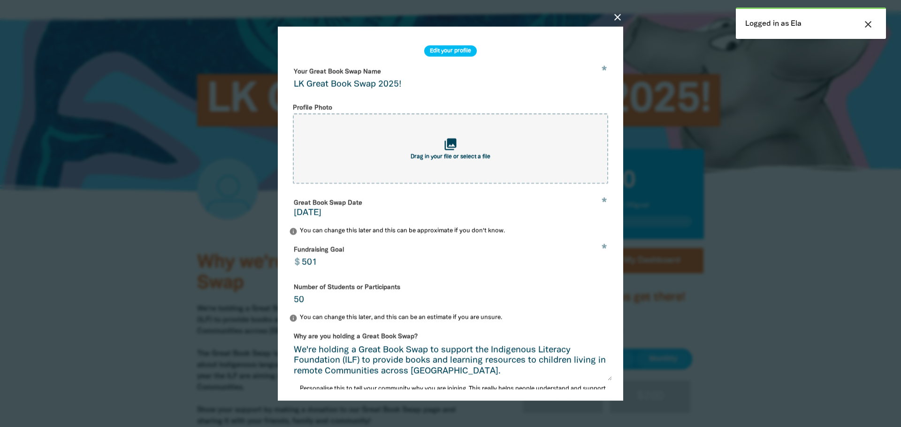
click at [619, 15] on icon "close" at bounding box center [617, 16] width 11 height 11
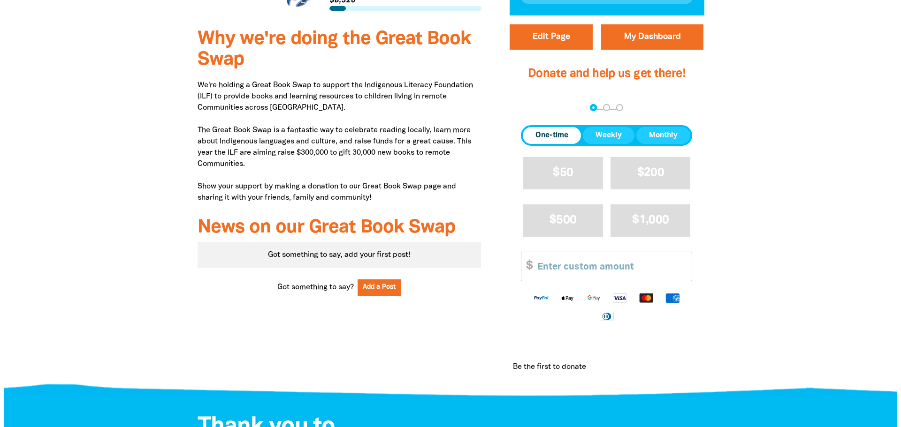
scroll to position [141, 0]
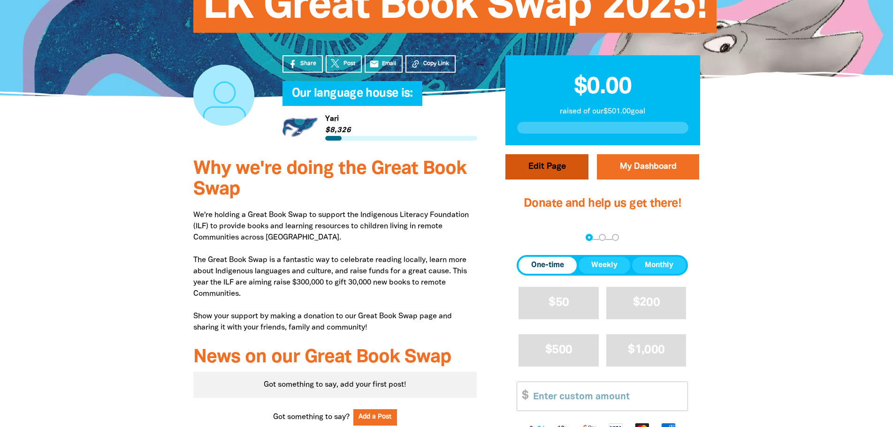
click at [553, 172] on button "Edit Page" at bounding box center [546, 166] width 83 height 25
select select "[GEOGRAPHIC_DATA]"
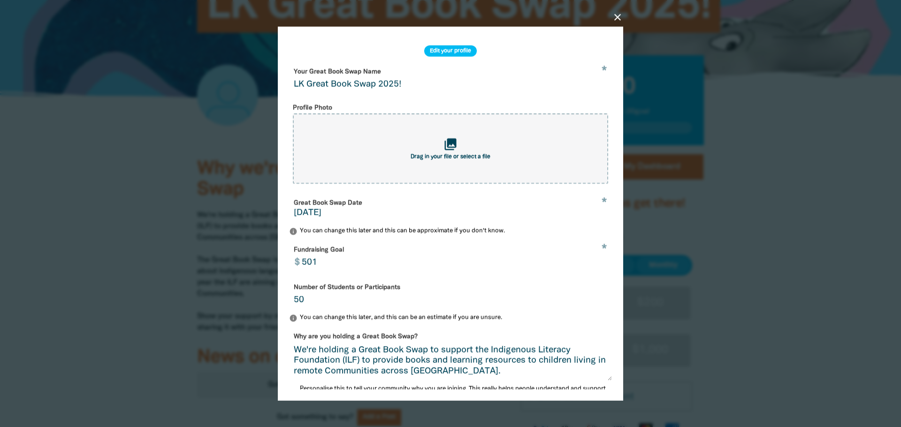
click at [435, 253] on input "501" at bounding box center [453, 257] width 315 height 30
click at [426, 264] on input "501" at bounding box center [453, 257] width 315 height 30
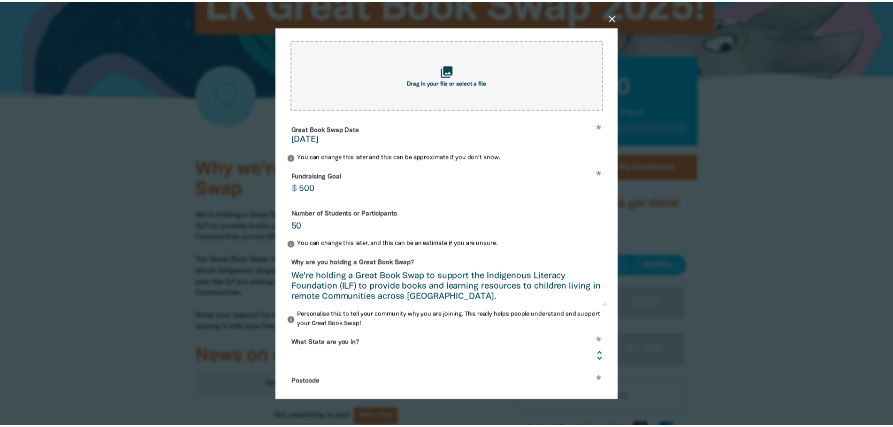
scroll to position [185, 0]
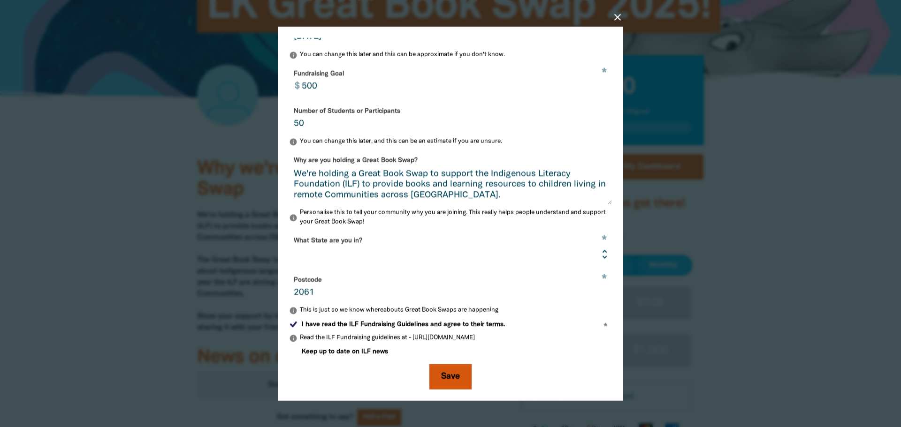
type input "500"
click at [439, 369] on button "Save" at bounding box center [450, 376] width 42 height 25
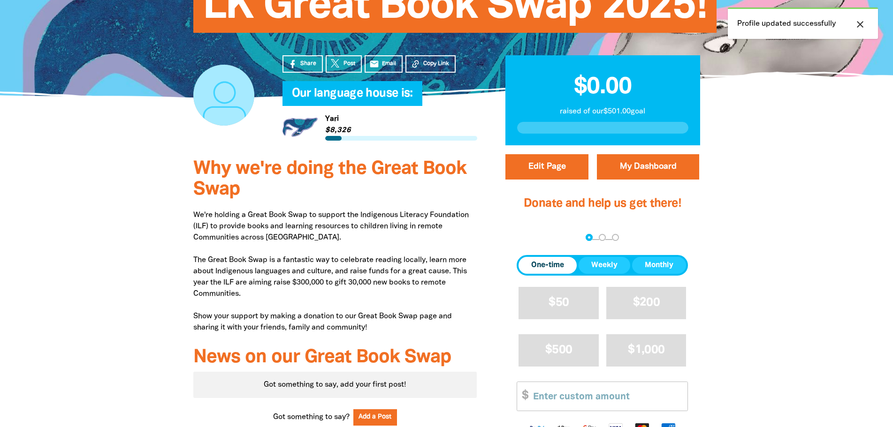
click at [811, 326] on div at bounding box center [446, 336] width 893 height 373
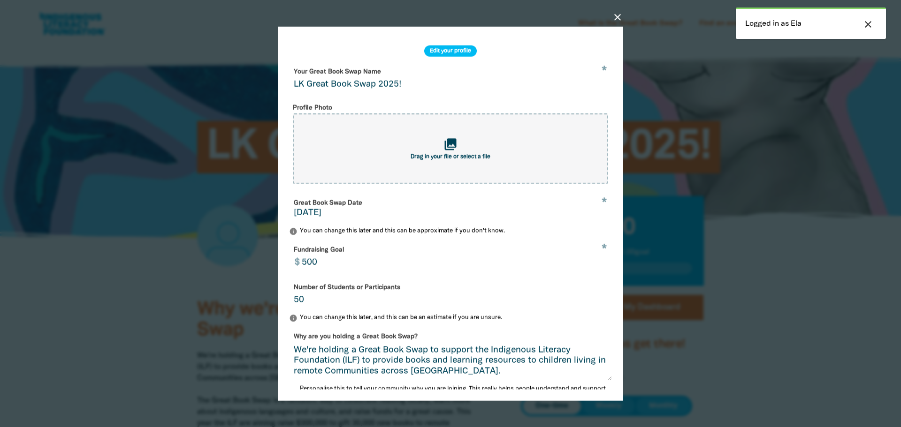
select select "NSW"
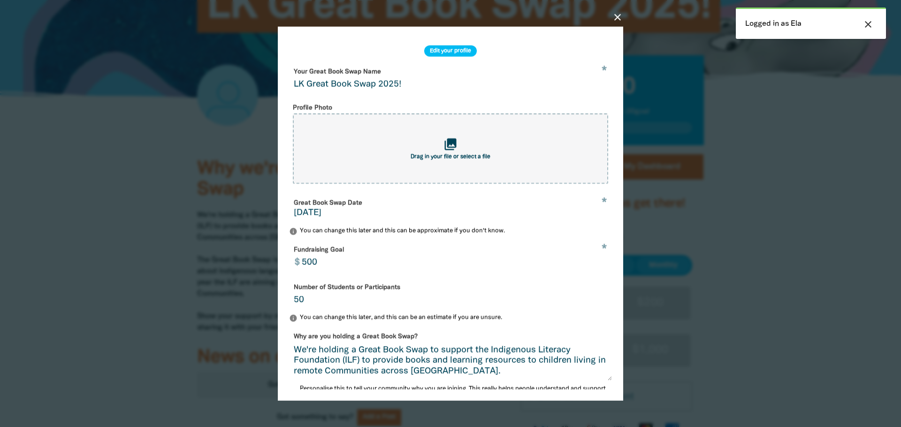
click at [614, 13] on icon "close" at bounding box center [617, 16] width 11 height 11
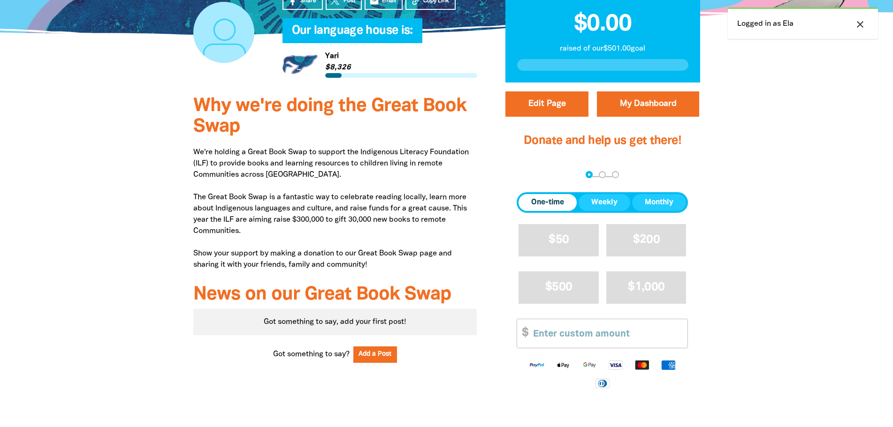
scroll to position [281, 0]
